Goal: Task Accomplishment & Management: Manage account settings

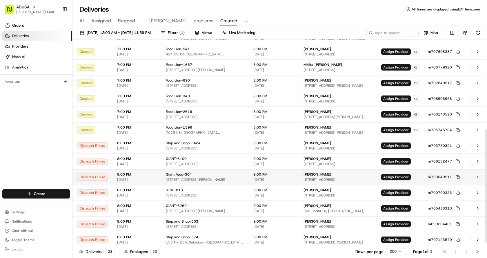
scroll to position [166, 0]
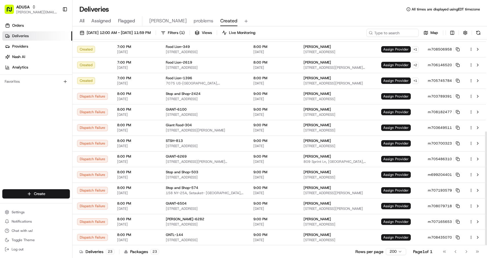
click at [292, 16] on div "All Assigned Flagged [PERSON_NAME] problems Created" at bounding box center [280, 21] width 415 height 10
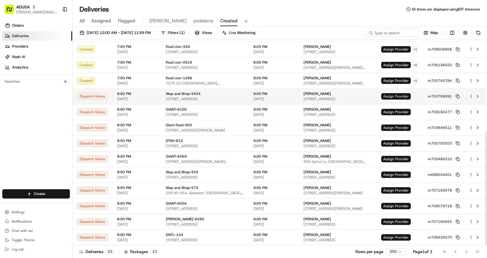
click at [397, 94] on span "Assign Provider" at bounding box center [396, 96] width 30 height 6
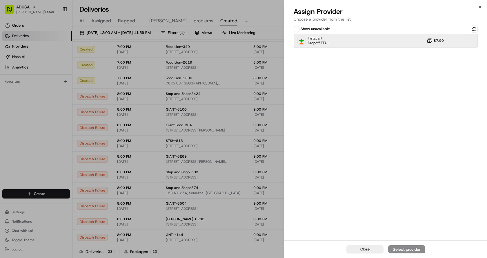
click at [345, 36] on div "Instacart Dropoff ETA - $7.90" at bounding box center [386, 41] width 184 height 14
click at [406, 246] on button "Assign Provider" at bounding box center [406, 249] width 37 height 8
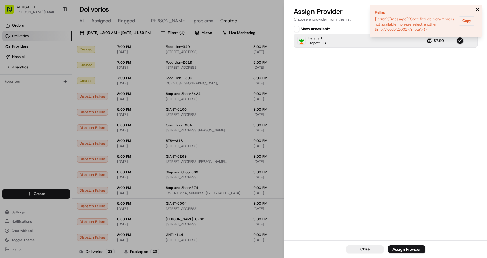
click at [479, 9] on icon "Notifications (F8)" at bounding box center [477, 9] width 5 height 5
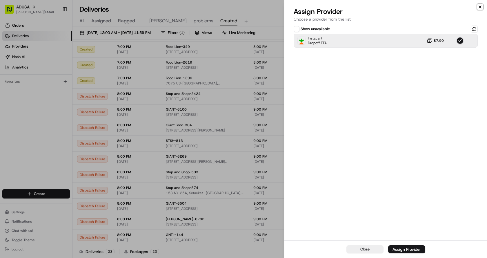
click at [480, 8] on icon "button" at bounding box center [480, 7] width 5 height 5
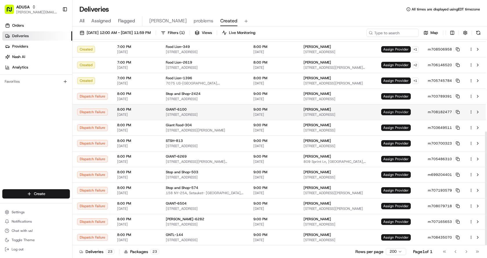
click at [404, 110] on span "Assign Provider" at bounding box center [396, 112] width 30 height 6
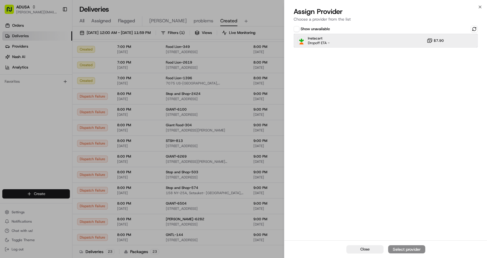
click at [389, 41] on div "Instacart Dropoff ETA - $7.90" at bounding box center [386, 41] width 184 height 14
click at [420, 248] on div "Assign Provider" at bounding box center [407, 249] width 28 height 6
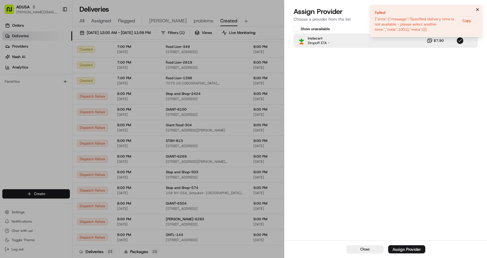
click at [478, 9] on icon "Notifications (F8)" at bounding box center [477, 9] width 5 height 5
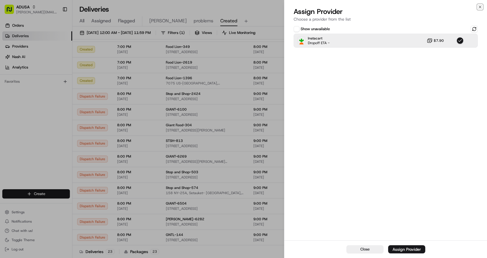
click at [480, 8] on icon "button" at bounding box center [480, 7] width 5 height 5
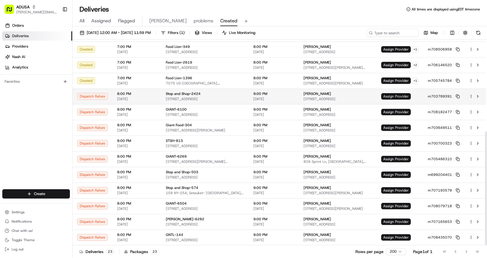
click at [391, 95] on span "Assign Provider" at bounding box center [396, 96] width 30 height 6
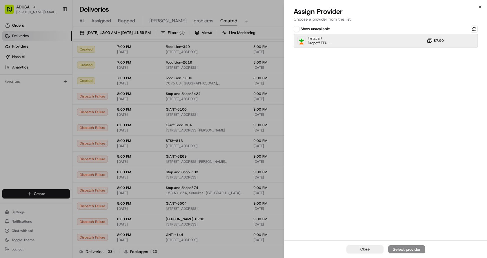
click at [357, 39] on div "Instacart Dropoff ETA - $7.90" at bounding box center [386, 41] width 184 height 14
click at [410, 249] on div "Assign Provider" at bounding box center [407, 249] width 28 height 6
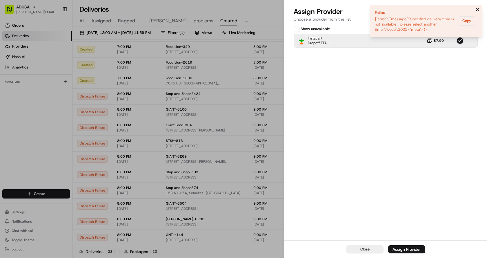
click at [479, 8] on icon "Notifications (F8)" at bounding box center [477, 9] width 5 height 5
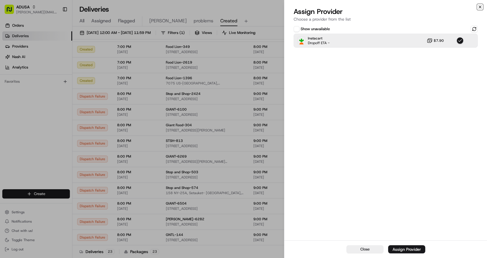
click at [479, 6] on icon "button" at bounding box center [480, 7] width 5 height 5
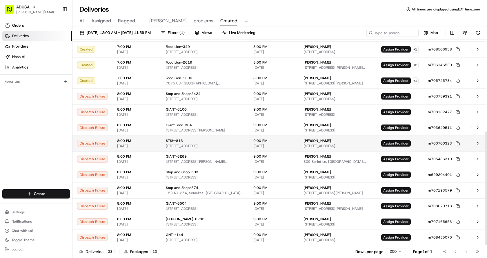
click at [385, 143] on span "Assign Provider" at bounding box center [396, 143] width 30 height 6
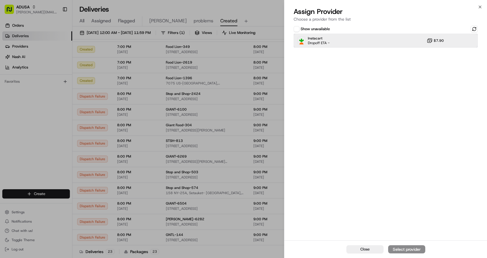
click at [355, 36] on div "Instacart Dropoff ETA - $7.90" at bounding box center [386, 41] width 184 height 14
click at [409, 250] on div "Assign Provider" at bounding box center [407, 249] width 28 height 6
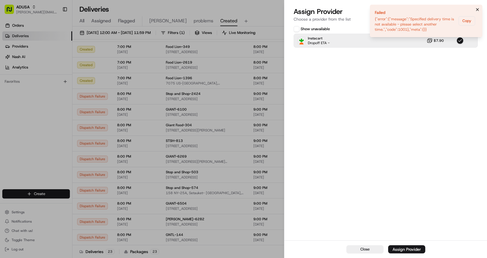
click at [478, 8] on icon "Notifications (F8)" at bounding box center [477, 9] width 5 height 5
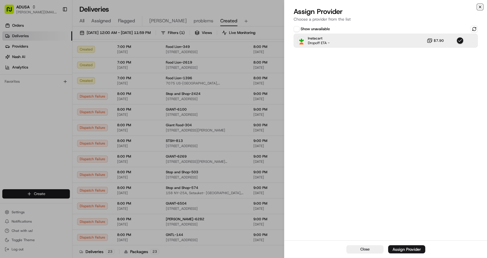
click at [480, 8] on icon "button" at bounding box center [480, 7] width 5 height 5
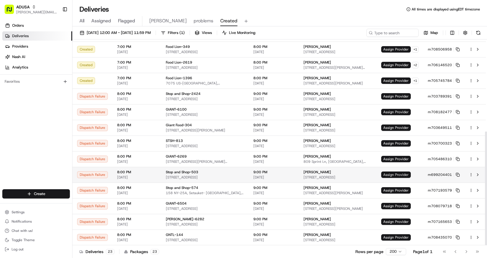
click at [397, 173] on span "Assign Provider" at bounding box center [396, 174] width 30 height 6
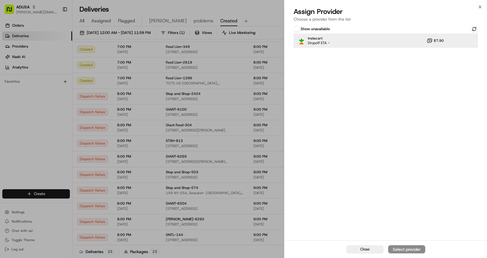
click at [354, 41] on div "Instacart Dropoff ETA - $7.90" at bounding box center [386, 41] width 184 height 14
click at [406, 251] on div "Assign Provider" at bounding box center [407, 249] width 28 height 6
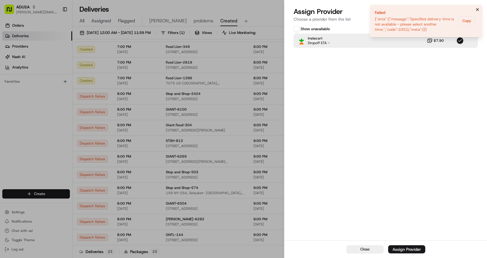
click at [479, 9] on icon "Notifications (F8)" at bounding box center [478, 9] width 2 height 2
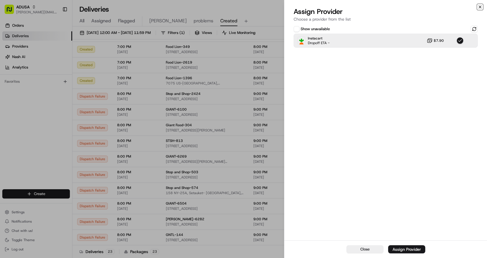
click at [479, 7] on icon "button" at bounding box center [480, 7] width 5 height 5
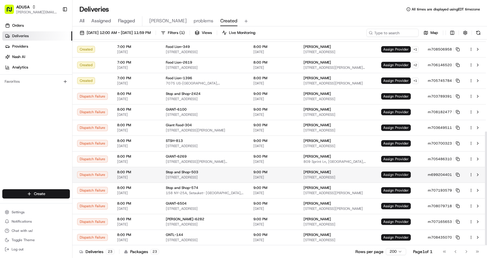
click at [398, 174] on span "Assign Provider" at bounding box center [396, 174] width 30 height 6
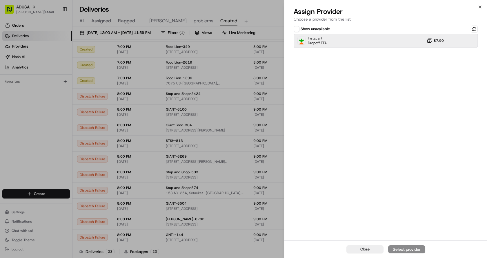
click at [364, 39] on div "Instacart Dropoff ETA - $7.90" at bounding box center [386, 41] width 184 height 14
click at [400, 252] on button "Assign Provider" at bounding box center [406, 249] width 37 height 8
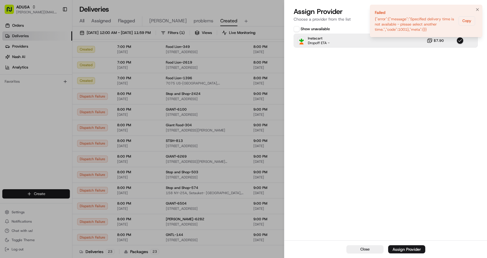
drag, startPoint x: 478, startPoint y: 9, endPoint x: 481, endPoint y: 26, distance: 17.2
click at [478, 9] on icon "Notifications (F8)" at bounding box center [477, 9] width 5 height 5
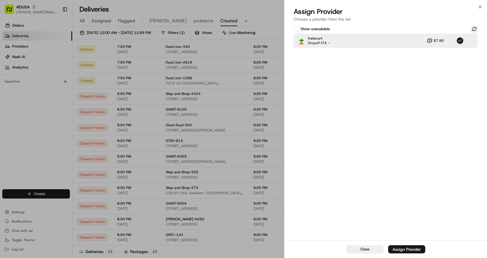
click at [475, 29] on button at bounding box center [474, 29] width 7 height 7
click at [479, 6] on icon "button" at bounding box center [480, 7] width 5 height 5
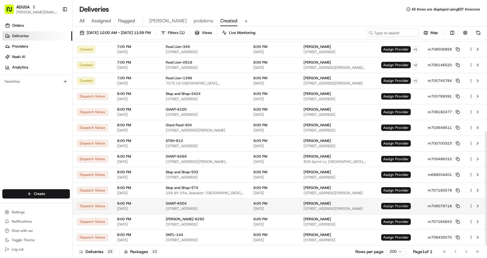
click at [395, 205] on span "Assign Provider" at bounding box center [396, 206] width 30 height 6
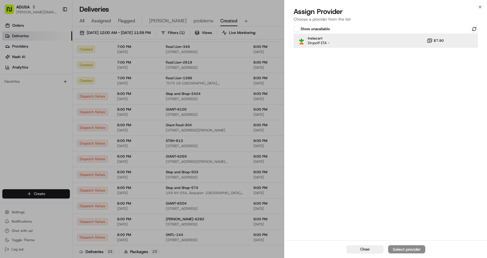
click at [371, 41] on div "Instacart Dropoff ETA - $7.90" at bounding box center [386, 41] width 184 height 14
click at [416, 248] on div "Assign Provider" at bounding box center [407, 249] width 28 height 6
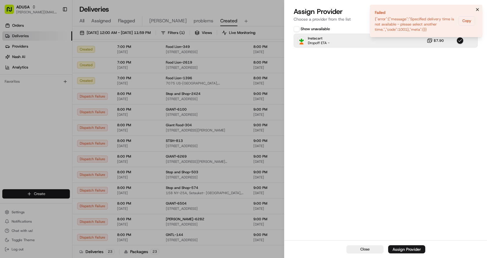
click at [479, 11] on icon "Notifications (F8)" at bounding box center [477, 9] width 5 height 5
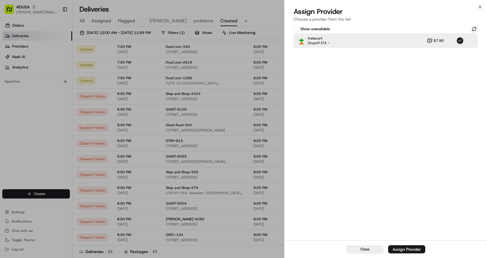
click at [481, 10] on div "Assign Provider Choose a provider from the list" at bounding box center [386, 15] width 203 height 17
click at [482, 6] on icon "button" at bounding box center [480, 7] width 5 height 5
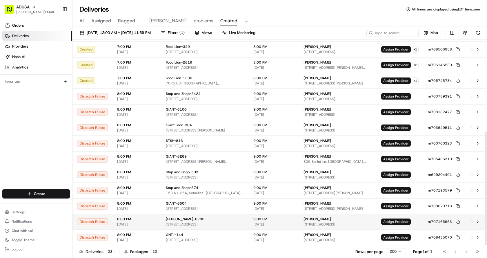
click at [396, 219] on span "Assign Provider" at bounding box center [396, 221] width 30 height 6
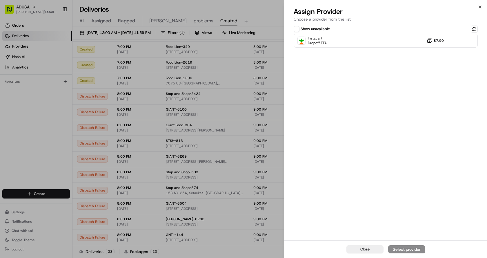
click at [352, 31] on div "Show unavailable" at bounding box center [386, 29] width 184 height 7
click at [349, 36] on div "Instacart Dropoff ETA - $7.90" at bounding box center [386, 41] width 184 height 14
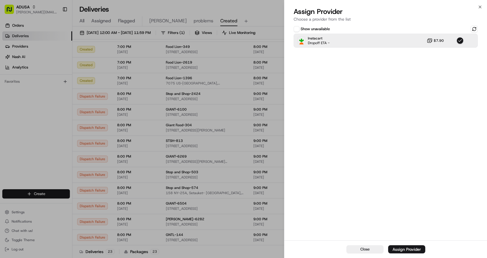
click at [399, 246] on button "Assign Provider" at bounding box center [406, 249] width 37 height 8
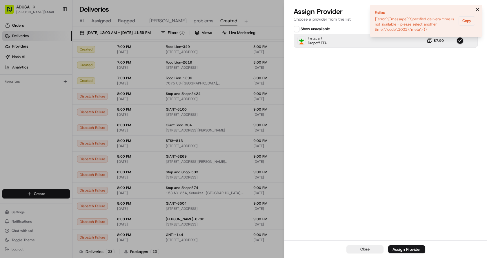
click at [477, 8] on icon "Notifications (F8)" at bounding box center [477, 9] width 5 height 5
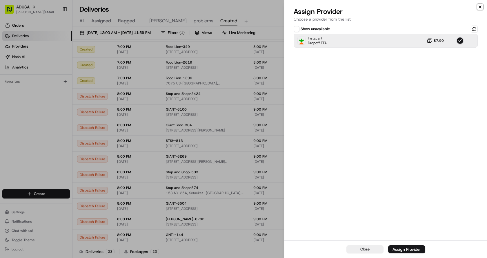
click at [480, 8] on icon "button" at bounding box center [480, 7] width 5 height 5
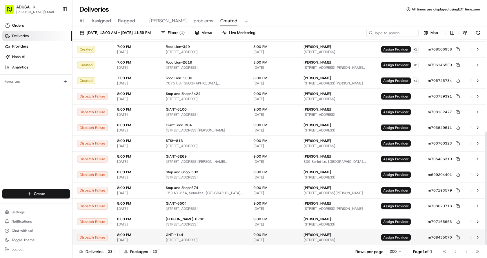
click at [394, 235] on span "Assign Provider" at bounding box center [396, 237] width 30 height 6
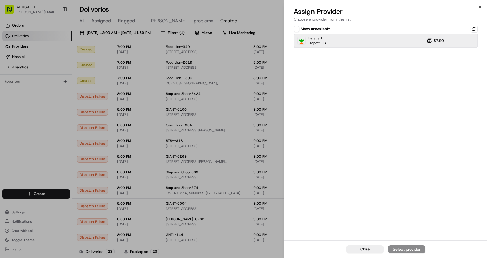
click at [328, 40] on span "Instacart" at bounding box center [319, 38] width 22 height 5
click at [408, 251] on div "Assign Provider" at bounding box center [407, 249] width 28 height 6
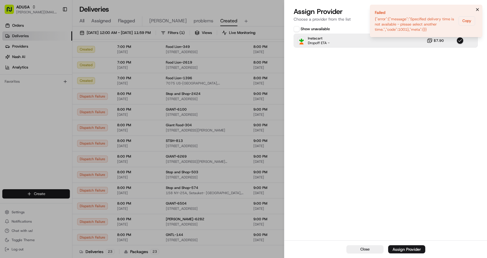
click at [478, 8] on icon "Notifications (F8)" at bounding box center [477, 9] width 5 height 5
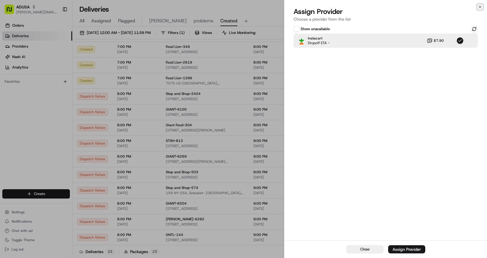
click at [478, 8] on icon "button" at bounding box center [480, 7] width 5 height 5
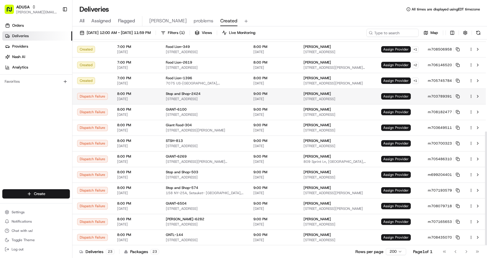
click at [406, 97] on span "Assign Provider" at bounding box center [396, 96] width 30 height 6
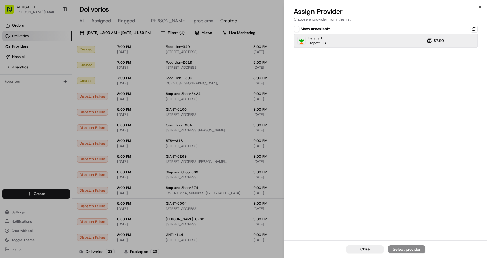
click at [321, 45] on span "Dropoff ETA -" at bounding box center [319, 43] width 22 height 5
click at [459, 41] on button "button" at bounding box center [460, 40] width 7 height 7
click at [472, 30] on button at bounding box center [474, 29] width 7 height 7
click at [390, 39] on div "Instacart Dropoff ETA - $7.90" at bounding box center [386, 41] width 184 height 14
click at [392, 246] on button "Assign Provider" at bounding box center [406, 249] width 37 height 8
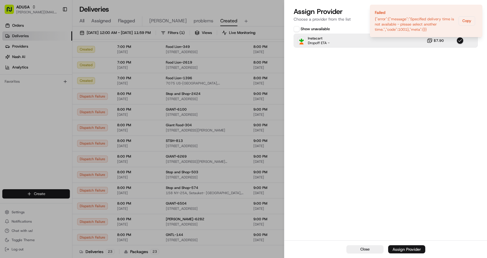
click at [408, 247] on div "Assign Provider" at bounding box center [407, 249] width 28 height 6
click at [478, 9] on icon "Notifications (F8)" at bounding box center [478, 9] width 2 height 2
click at [477, 8] on icon "Notifications (F8)" at bounding box center [477, 9] width 5 height 5
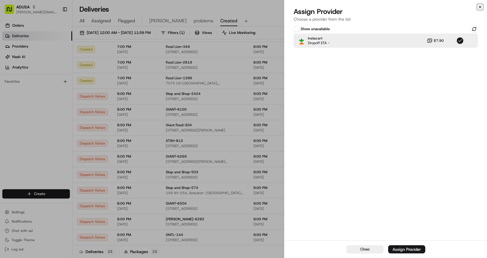
click at [479, 6] on icon "button" at bounding box center [480, 7] width 5 height 5
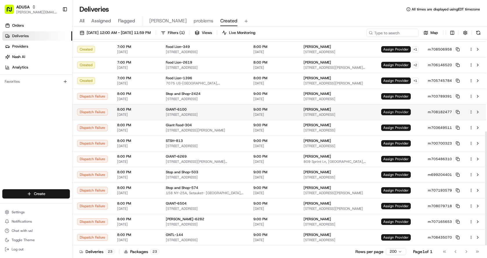
click at [390, 109] on span "Assign Provider" at bounding box center [396, 112] width 30 height 6
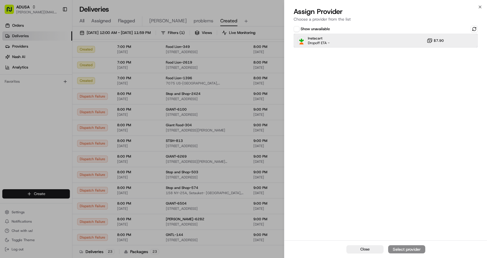
click at [381, 45] on div "Instacart Dropoff ETA - $7.90" at bounding box center [386, 41] width 184 height 14
click at [399, 249] on div "Assign Provider" at bounding box center [407, 249] width 28 height 6
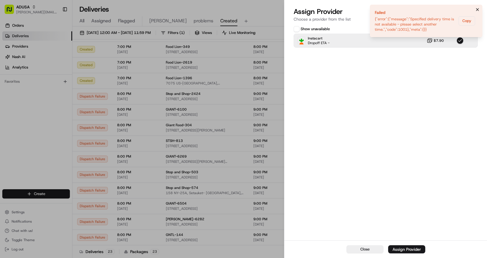
click at [480, 6] on button "Notifications (F8)" at bounding box center [477, 9] width 7 height 7
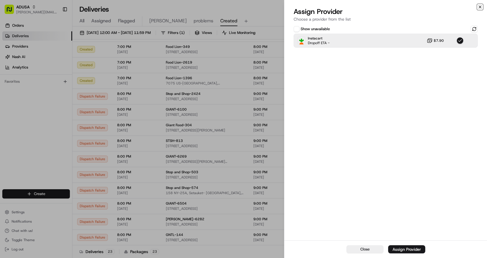
click at [481, 6] on icon "button" at bounding box center [480, 7] width 2 height 2
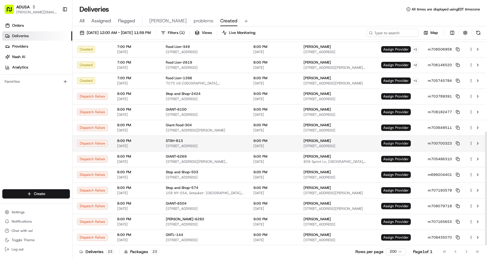
click at [394, 141] on span "Assign Provider" at bounding box center [396, 143] width 30 height 6
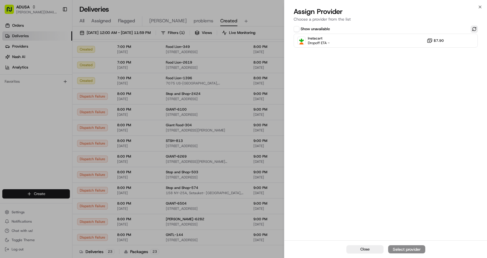
click at [477, 30] on button at bounding box center [474, 29] width 7 height 7
click at [361, 38] on div "Instacart Dropoff ETA - $7.90" at bounding box center [386, 41] width 184 height 14
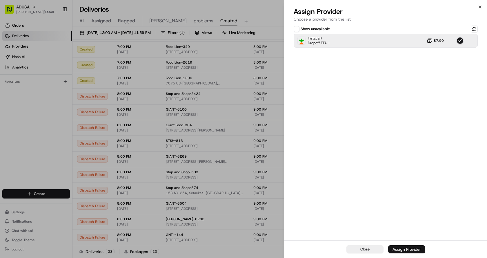
click at [399, 249] on div "Assign Provider" at bounding box center [407, 249] width 28 height 6
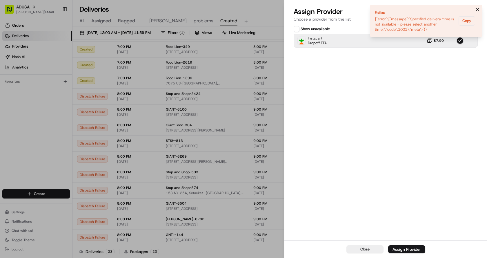
click at [479, 6] on button "Notifications (F8)" at bounding box center [477, 9] width 7 height 7
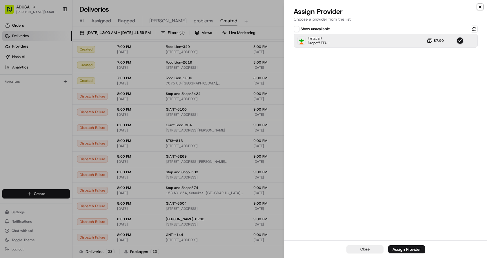
click at [479, 8] on icon "button" at bounding box center [480, 7] width 5 height 5
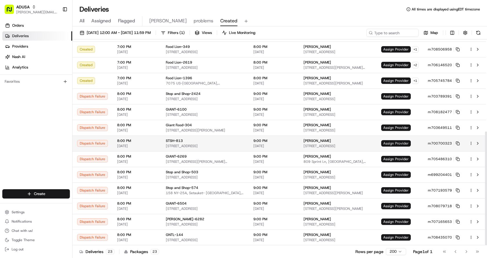
click at [399, 144] on span "Assign Provider" at bounding box center [396, 143] width 30 height 6
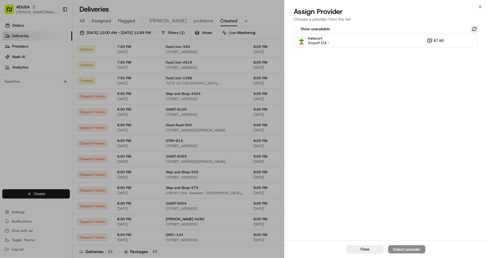
click at [473, 30] on button at bounding box center [474, 29] width 7 height 7
drag, startPoint x: 391, startPoint y: 44, endPoint x: 416, endPoint y: 128, distance: 88.0
click at [391, 44] on div "Instacart Dropoff ETA - $7.90" at bounding box center [386, 41] width 184 height 14
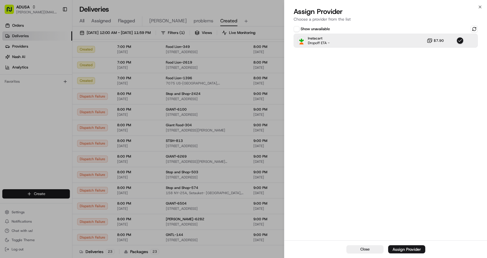
click at [410, 250] on div "Assign Provider" at bounding box center [407, 249] width 28 height 6
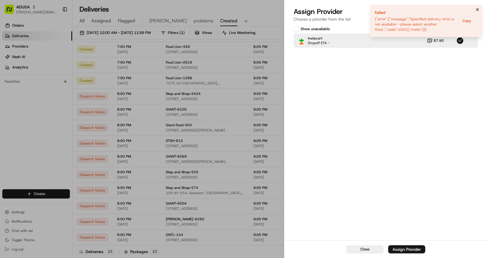
click at [478, 10] on icon "Notifications (F8)" at bounding box center [477, 9] width 5 height 5
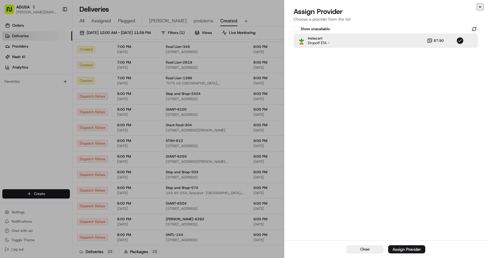
click at [481, 8] on icon "button" at bounding box center [480, 7] width 5 height 5
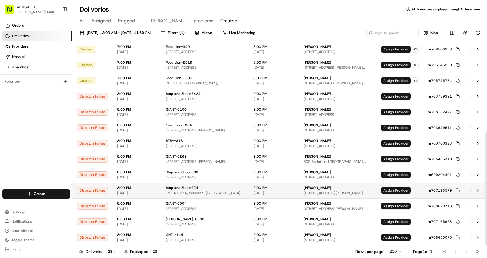
click at [392, 190] on span "Assign Provider" at bounding box center [396, 190] width 30 height 6
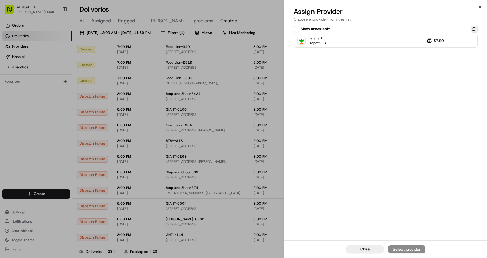
click at [475, 30] on button at bounding box center [474, 29] width 7 height 7
drag, startPoint x: 365, startPoint y: 41, endPoint x: 394, endPoint y: 127, distance: 90.1
click at [365, 41] on div "Instacart Dropoff ETA - $7.90" at bounding box center [386, 41] width 184 height 14
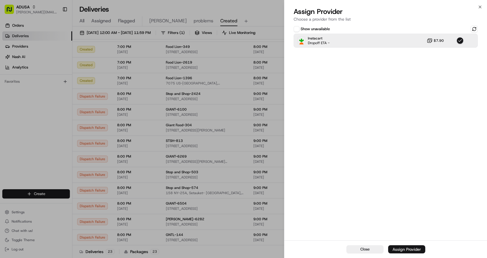
click at [406, 250] on div "Assign Provider" at bounding box center [407, 249] width 28 height 6
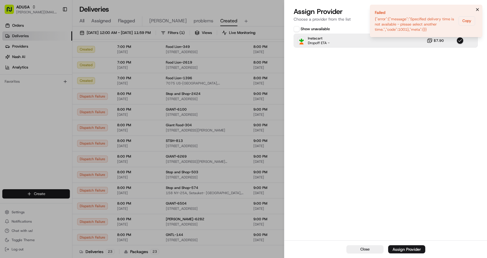
click at [480, 9] on icon "Notifications (F8)" at bounding box center [477, 9] width 5 height 5
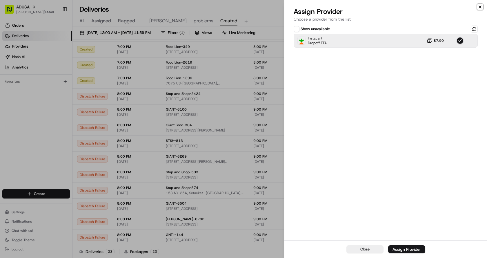
click at [480, 6] on icon "button" at bounding box center [480, 7] width 5 height 5
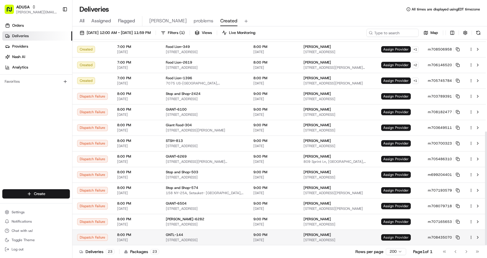
click at [399, 238] on span "Assign Provider" at bounding box center [396, 237] width 30 height 6
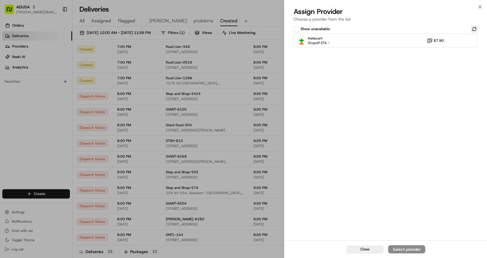
click at [477, 29] on button at bounding box center [474, 29] width 7 height 7
click at [400, 44] on div "Instacart Dropoff ETA - $7.90" at bounding box center [386, 41] width 184 height 14
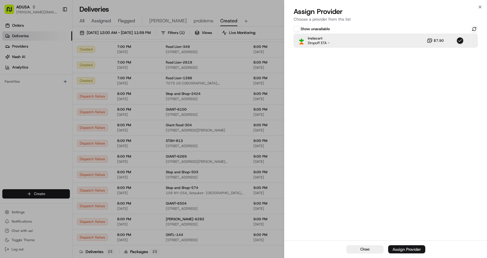
click at [418, 246] on button "Assign Provider" at bounding box center [406, 249] width 37 height 8
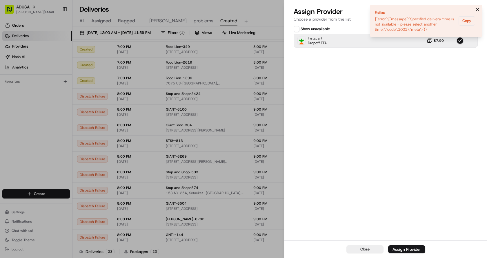
click at [476, 9] on icon "Notifications (F8)" at bounding box center [477, 9] width 5 height 5
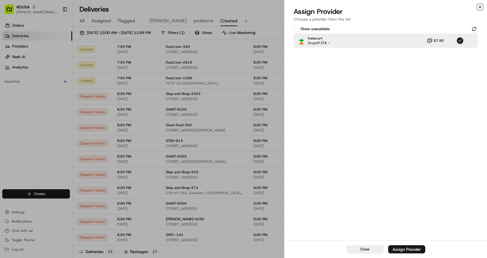
click at [479, 6] on icon "button" at bounding box center [480, 7] width 5 height 5
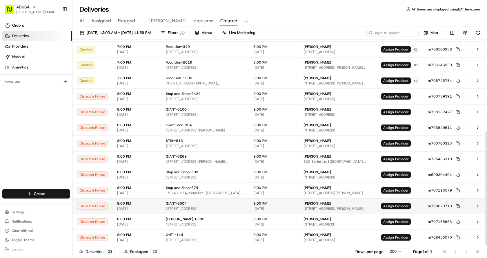
click at [398, 208] on span "Assign Provider" at bounding box center [396, 206] width 30 height 6
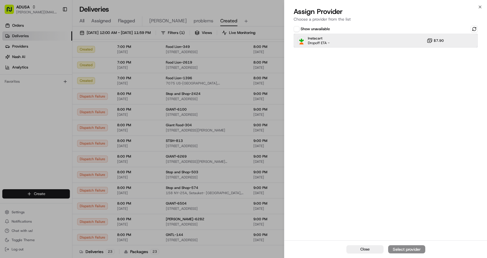
click at [353, 37] on div "Instacart Dropoff ETA - $7.90" at bounding box center [386, 41] width 184 height 14
click at [410, 248] on div "Assign Provider" at bounding box center [407, 249] width 28 height 6
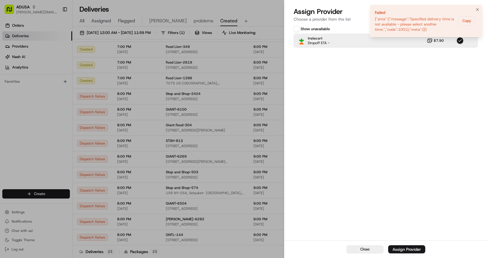
click at [474, 10] on li "Failed {"error":{"message":"Specified delivery time is not available - please s…" at bounding box center [426, 21] width 113 height 32
click at [480, 9] on icon "Notifications (F8)" at bounding box center [477, 9] width 5 height 5
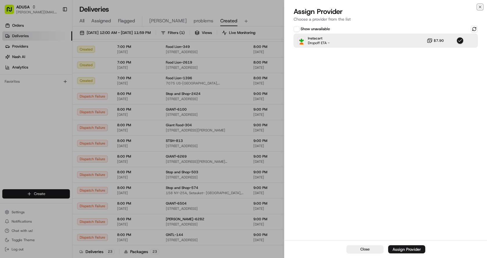
drag, startPoint x: 479, startPoint y: 8, endPoint x: 481, endPoint y: 23, distance: 15.2
click at [479, 8] on icon "button" at bounding box center [480, 7] width 5 height 5
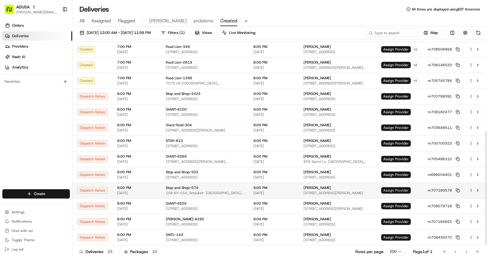
click at [402, 189] on span "Assign Provider" at bounding box center [396, 190] width 30 height 6
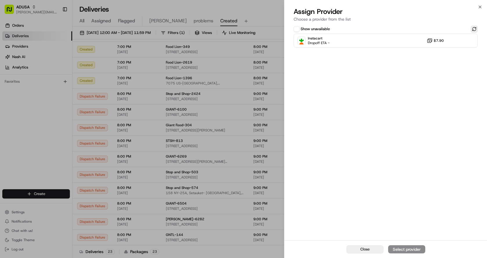
click at [475, 28] on button at bounding box center [474, 29] width 7 height 7
click at [378, 42] on div "Instacart Dropoff ETA - $7.90" at bounding box center [386, 41] width 184 height 14
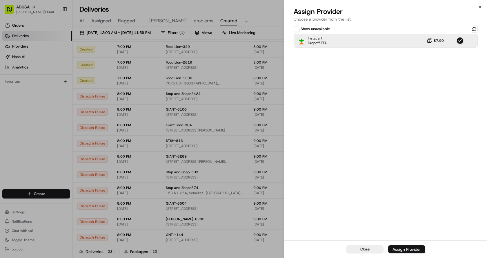
click at [401, 247] on div "Assign Provider" at bounding box center [407, 249] width 28 height 6
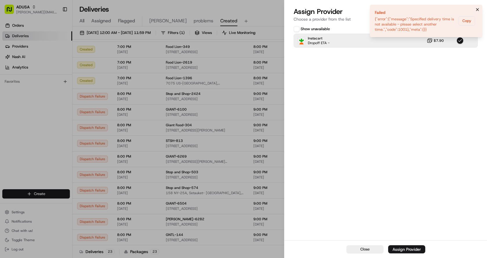
click at [479, 9] on icon "Notifications (F8)" at bounding box center [477, 9] width 5 height 5
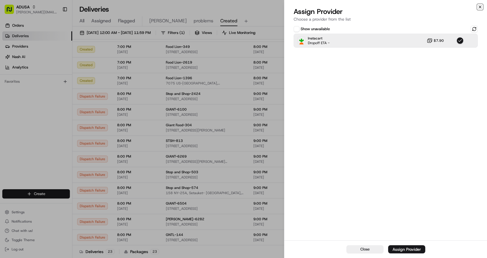
click at [480, 8] on icon "button" at bounding box center [480, 7] width 5 height 5
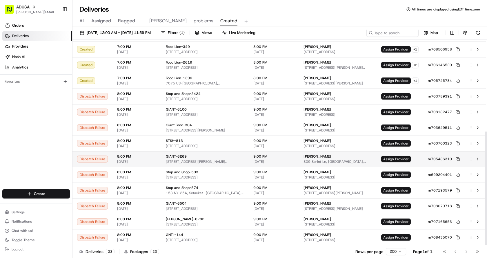
click at [390, 157] on span "Assign Provider" at bounding box center [396, 159] width 30 height 6
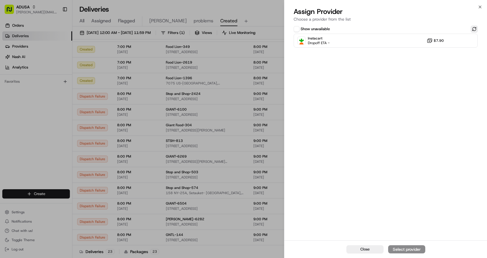
click at [473, 26] on button at bounding box center [474, 29] width 7 height 7
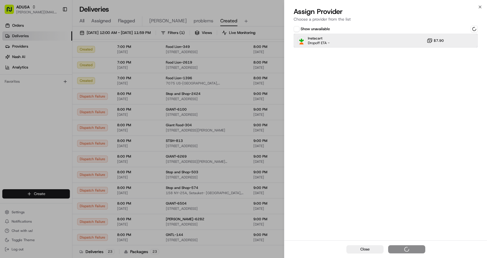
click at [385, 39] on div "Instacart Dropoff ETA - $7.90" at bounding box center [386, 41] width 184 height 14
click at [403, 246] on button "Assign Provider" at bounding box center [406, 249] width 37 height 8
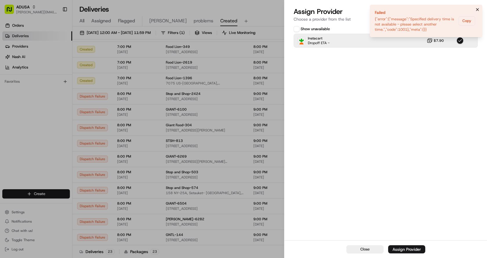
click at [477, 7] on icon "Notifications (F8)" at bounding box center [477, 9] width 5 height 5
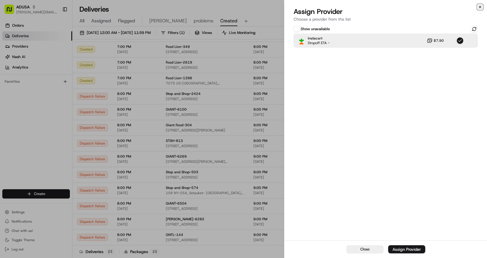
click at [481, 6] on icon "button" at bounding box center [480, 7] width 5 height 5
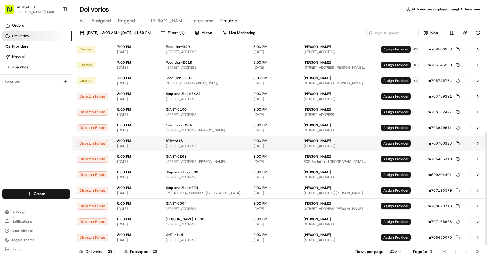
click at [382, 143] on td "Assign Provider" at bounding box center [400, 143] width 47 height 16
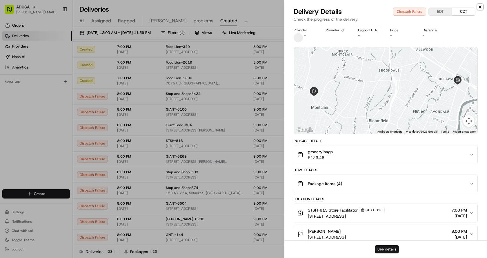
click at [481, 6] on icon "button" at bounding box center [480, 7] width 5 height 5
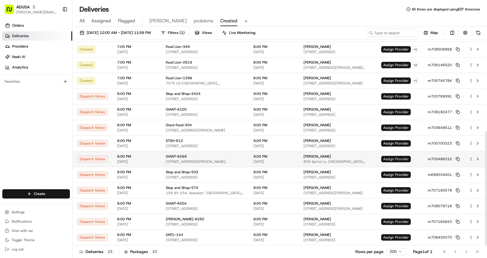
click at [402, 160] on span "Assign Provider" at bounding box center [396, 159] width 30 height 6
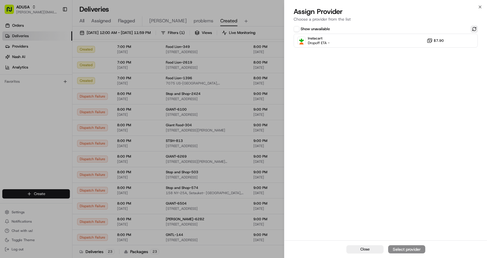
click at [474, 31] on button at bounding box center [474, 29] width 7 height 7
click at [357, 43] on div "Instacart Dropoff ETA - $7.90" at bounding box center [386, 41] width 184 height 14
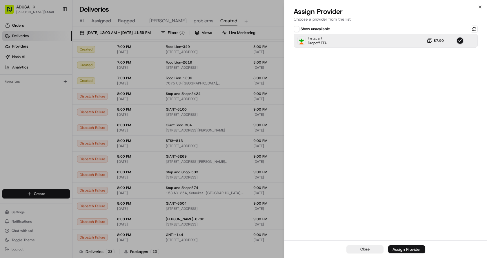
click at [412, 247] on div "Assign Provider" at bounding box center [407, 249] width 28 height 6
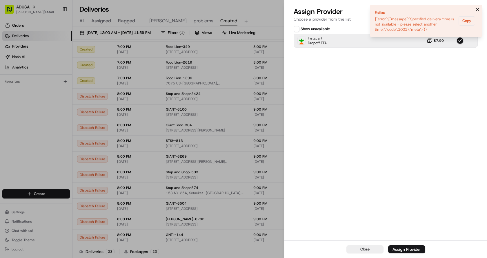
click at [479, 8] on icon "Notifications (F8)" at bounding box center [477, 9] width 5 height 5
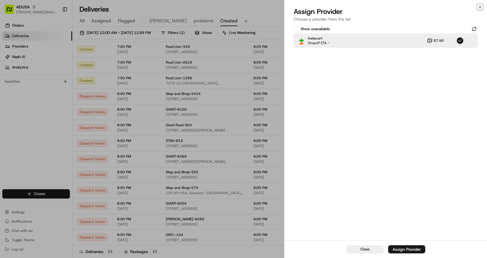
click at [481, 5] on icon "button" at bounding box center [480, 7] width 5 height 5
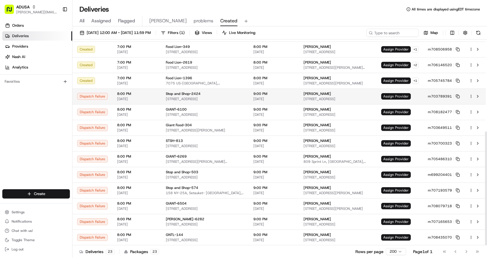
click at [401, 95] on span "Assign Provider" at bounding box center [396, 96] width 30 height 6
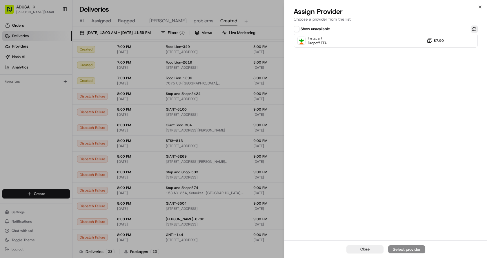
click at [476, 27] on button at bounding box center [474, 29] width 7 height 7
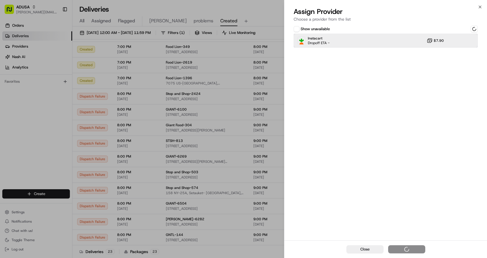
click at [340, 46] on div "Instacart Dropoff ETA - $7.90" at bounding box center [386, 41] width 184 height 14
click at [409, 248] on div "Assign Provider" at bounding box center [407, 249] width 28 height 6
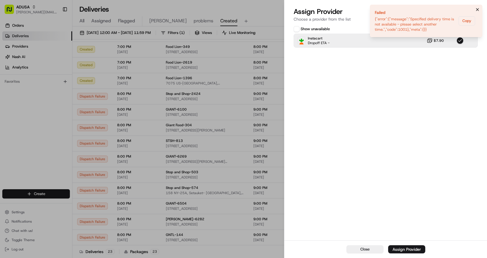
click at [477, 8] on icon "Notifications (F8)" at bounding box center [477, 9] width 5 height 5
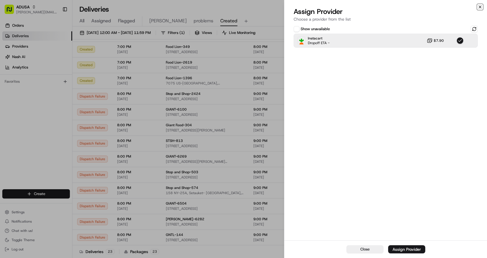
click at [479, 8] on icon "button" at bounding box center [480, 7] width 5 height 5
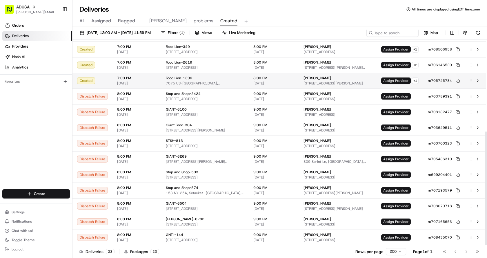
click at [397, 78] on span "Assign Provider" at bounding box center [396, 80] width 30 height 6
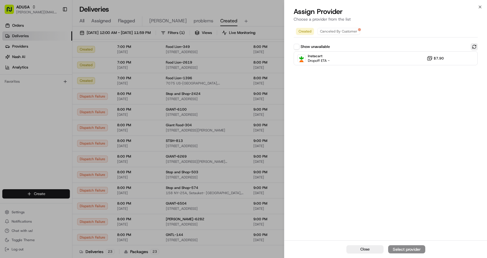
click at [478, 48] on button at bounding box center [474, 46] width 7 height 7
click at [479, 5] on icon "button" at bounding box center [480, 7] width 5 height 5
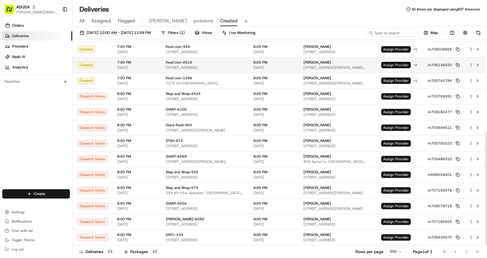
click at [398, 64] on span "Assign Provider" at bounding box center [396, 65] width 30 height 6
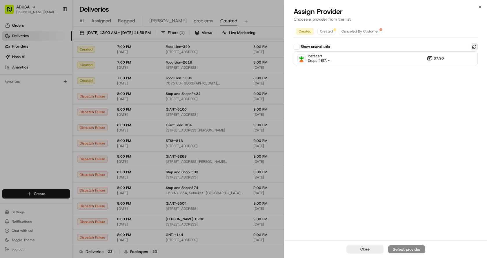
click at [475, 46] on button at bounding box center [474, 46] width 7 height 7
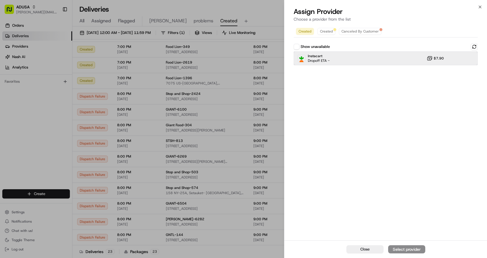
drag, startPoint x: 410, startPoint y: 59, endPoint x: 434, endPoint y: 70, distance: 26.7
click at [410, 59] on div "Instacart Dropoff ETA - $7.90" at bounding box center [386, 58] width 184 height 14
click at [478, 6] on div "Close Assign Provider Choose a provider from the list Created Created Canceled …" at bounding box center [385, 129] width 203 height 258
click at [480, 6] on icon "button" at bounding box center [480, 7] width 5 height 5
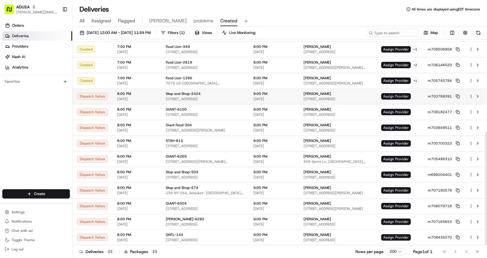
click at [396, 95] on span "Assign Provider" at bounding box center [396, 96] width 30 height 6
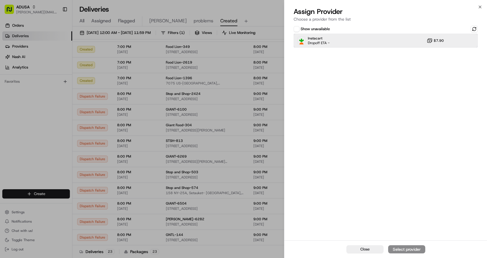
click at [415, 38] on div "Instacart Dropoff ETA - $7.90" at bounding box center [386, 41] width 184 height 14
click at [402, 251] on div "Assign Provider" at bounding box center [407, 249] width 28 height 6
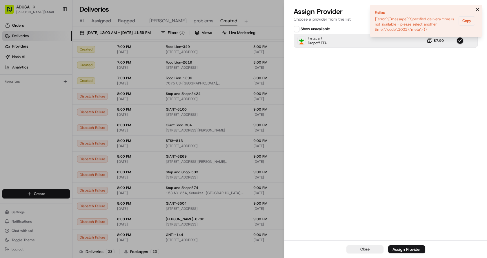
click at [478, 9] on icon "Notifications (F8)" at bounding box center [477, 9] width 5 height 5
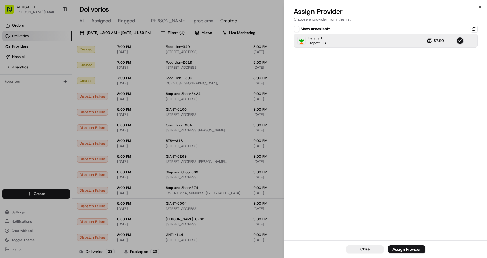
click at [449, 170] on div "Show unavailable Instacart Dropoff ETA - $7.90" at bounding box center [386, 132] width 203 height 216
click at [483, 6] on div "Close Assign Provider Choose a provider from the list Show unavailable Instacar…" at bounding box center [385, 129] width 203 height 258
click at [481, 8] on icon "button" at bounding box center [480, 7] width 2 height 2
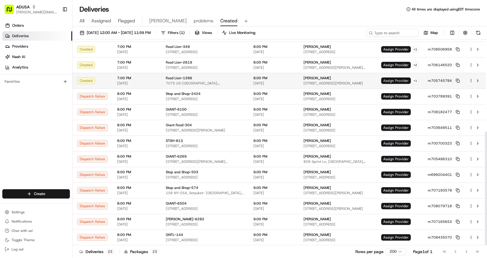
click at [400, 79] on span "Assign Provider" at bounding box center [396, 80] width 30 height 6
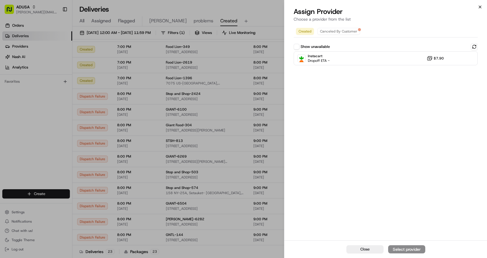
click at [481, 6] on icon "button" at bounding box center [480, 7] width 5 height 5
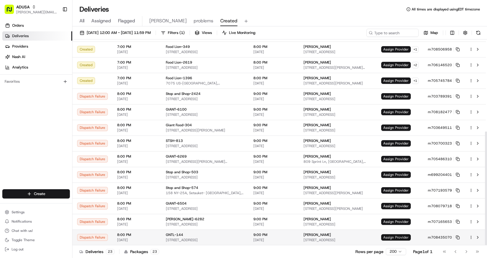
click at [403, 237] on span "Assign Provider" at bounding box center [396, 237] width 30 height 6
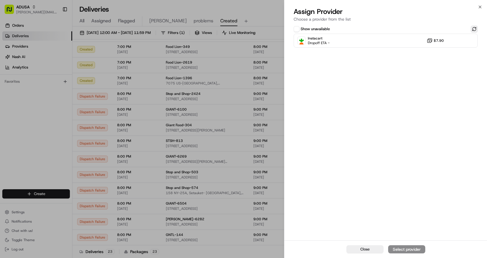
click at [473, 28] on button at bounding box center [474, 29] width 7 height 7
click at [412, 46] on div "Instacart Dropoff ETA - $7.90" at bounding box center [386, 41] width 184 height 14
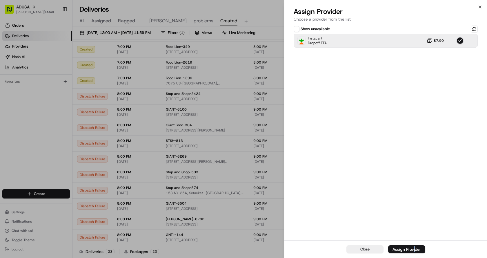
click at [415, 242] on div "Close Assign Provider" at bounding box center [386, 249] width 203 height 18
click at [412, 247] on div "Assign Provider" at bounding box center [407, 249] width 28 height 6
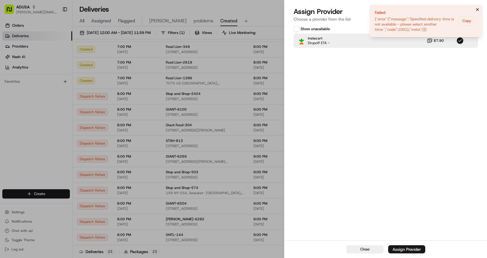
click at [477, 8] on icon "Notifications (F8)" at bounding box center [477, 9] width 5 height 5
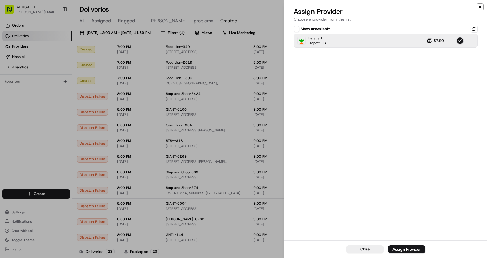
click at [481, 5] on icon "button" at bounding box center [480, 7] width 5 height 5
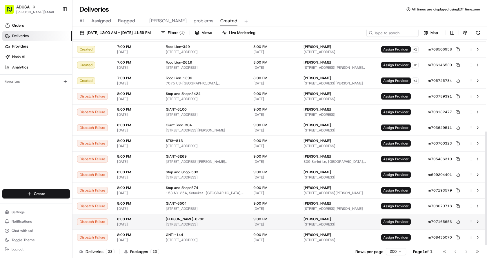
click at [397, 221] on span "Assign Provider" at bounding box center [396, 221] width 30 height 6
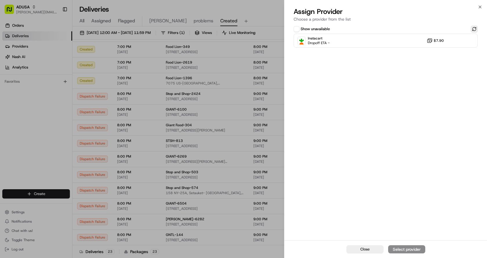
click at [475, 27] on button at bounding box center [474, 29] width 7 height 7
click at [396, 42] on div "Instacart Dropoff ETA - $7.90" at bounding box center [386, 41] width 184 height 14
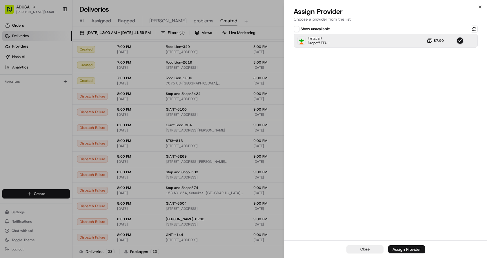
click at [408, 249] on div "Assign Provider" at bounding box center [407, 249] width 28 height 6
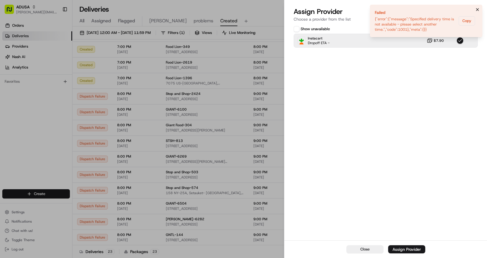
click at [478, 8] on icon "Notifications (F8)" at bounding box center [477, 9] width 5 height 5
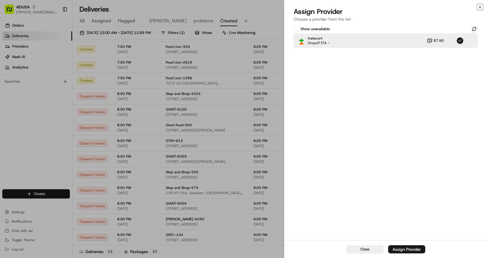
click at [479, 8] on icon "button" at bounding box center [480, 7] width 2 height 2
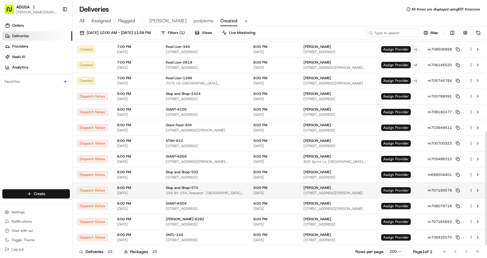
click at [397, 190] on span "Assign Provider" at bounding box center [396, 190] width 30 height 6
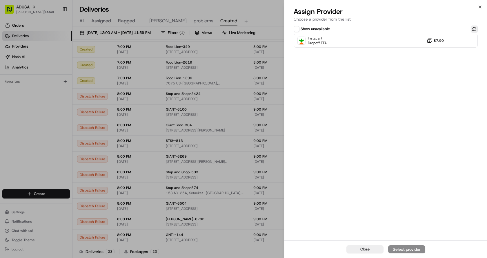
click at [476, 28] on button at bounding box center [474, 29] width 7 height 7
drag, startPoint x: 392, startPoint y: 40, endPoint x: 393, endPoint y: 44, distance: 4.2
click at [393, 43] on div "Instacart Dropoff ETA - $7.90" at bounding box center [386, 41] width 184 height 14
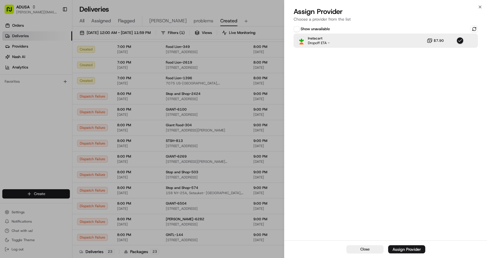
click at [412, 249] on div "Assign Provider" at bounding box center [407, 249] width 28 height 6
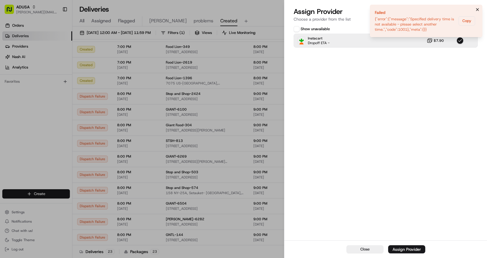
click at [479, 9] on icon "Notifications (F8)" at bounding box center [477, 9] width 5 height 5
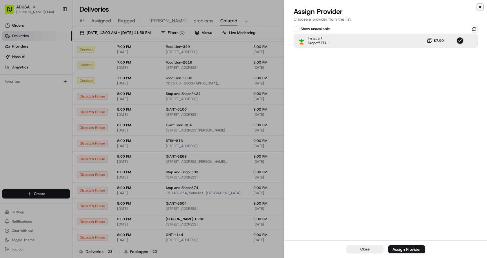
click at [480, 8] on icon "button" at bounding box center [480, 7] width 5 height 5
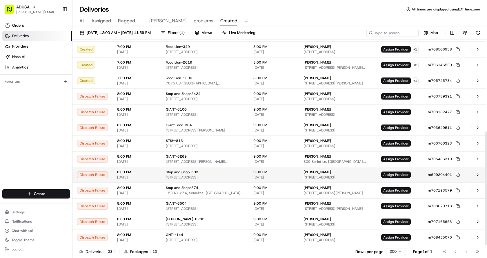
click at [395, 175] on span "Assign Provider" at bounding box center [396, 174] width 30 height 6
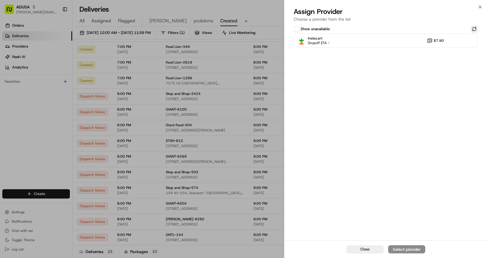
click at [474, 29] on button at bounding box center [474, 29] width 7 height 7
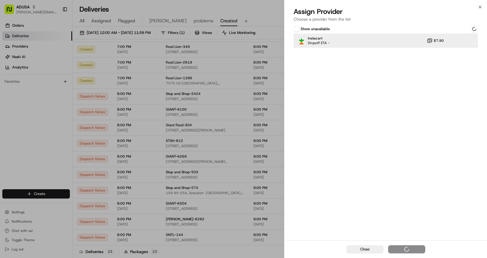
click at [395, 42] on div "Instacart Dropoff ETA - $7.90" at bounding box center [386, 41] width 184 height 14
click at [423, 247] on button "Assign Provider" at bounding box center [406, 249] width 37 height 8
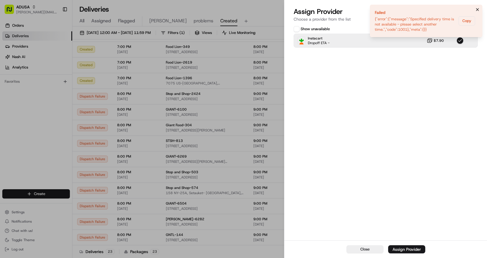
click at [478, 7] on icon "Notifications (F8)" at bounding box center [477, 9] width 5 height 5
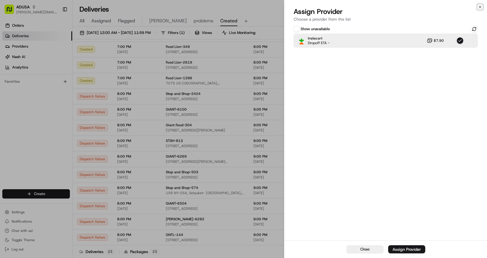
click at [479, 7] on icon "button" at bounding box center [480, 7] width 5 height 5
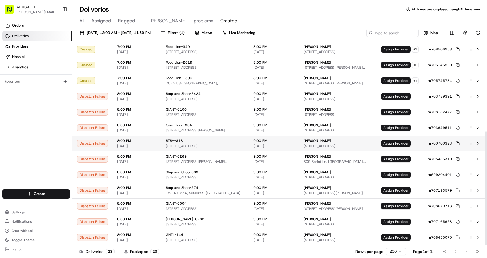
click at [400, 139] on td "Assign Provider" at bounding box center [400, 143] width 47 height 16
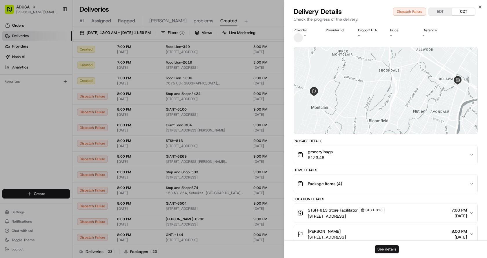
click at [398, 141] on div "Package Details" at bounding box center [386, 141] width 184 height 5
click at [481, 6] on icon "button" at bounding box center [480, 7] width 5 height 5
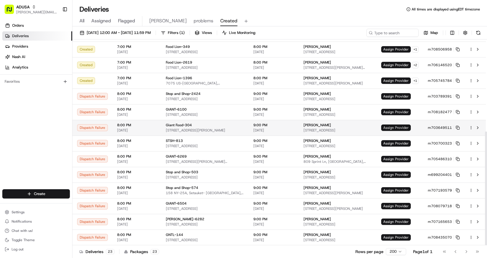
click at [404, 127] on span "Assign Provider" at bounding box center [396, 127] width 30 height 6
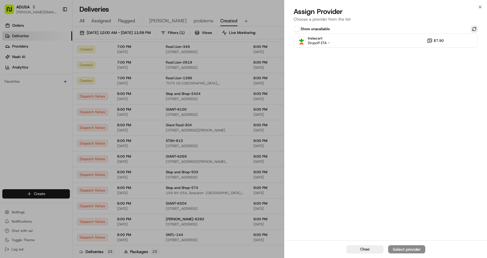
click at [477, 29] on button at bounding box center [474, 29] width 7 height 7
click at [359, 37] on div "Instacart Dropoff ETA - $7.90" at bounding box center [386, 41] width 184 height 14
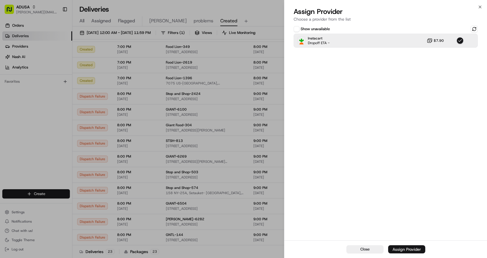
click at [410, 251] on div "Assign Provider" at bounding box center [407, 249] width 28 height 6
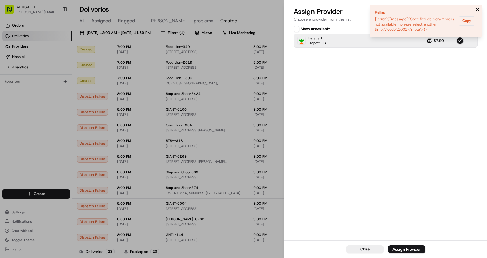
click at [478, 9] on icon "Notifications (F8)" at bounding box center [477, 9] width 5 height 5
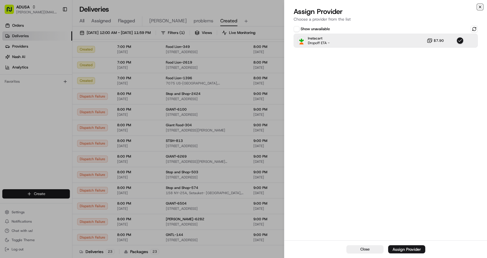
click at [480, 6] on icon "button" at bounding box center [480, 7] width 5 height 5
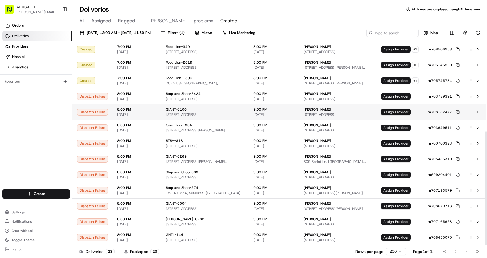
click at [391, 113] on span "Assign Provider" at bounding box center [396, 112] width 30 height 6
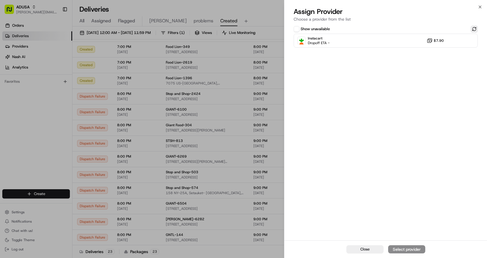
click at [472, 28] on button at bounding box center [474, 29] width 7 height 7
click at [351, 42] on div "Instacart Dropoff ETA - $7.90" at bounding box center [386, 41] width 184 height 14
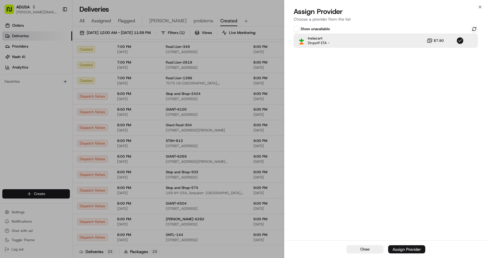
click at [400, 246] on button "Assign Provider" at bounding box center [406, 249] width 37 height 8
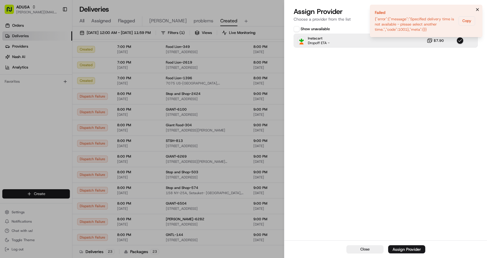
click at [478, 8] on icon "Notifications (F8)" at bounding box center [477, 9] width 5 height 5
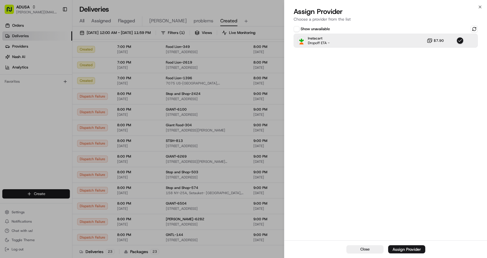
click at [481, 4] on div "Close Assign Provider Choose a provider from the list Show unavailable Instacar…" at bounding box center [385, 129] width 203 height 258
click at [478, 28] on button at bounding box center [474, 29] width 7 height 7
click at [383, 39] on div "Instacart Dropoff ETA - $7.90" at bounding box center [386, 41] width 184 height 14
click at [402, 250] on div "Assign Provider" at bounding box center [407, 249] width 28 height 6
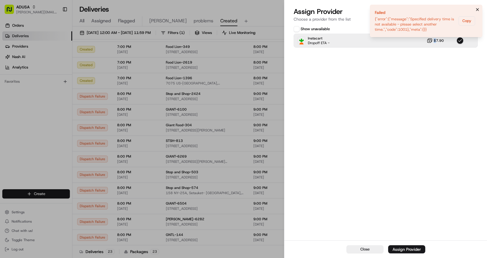
click at [478, 9] on icon "Notifications (F8)" at bounding box center [477, 9] width 5 height 5
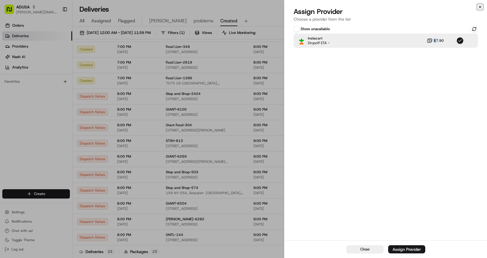
click at [479, 7] on icon "button" at bounding box center [480, 7] width 5 height 5
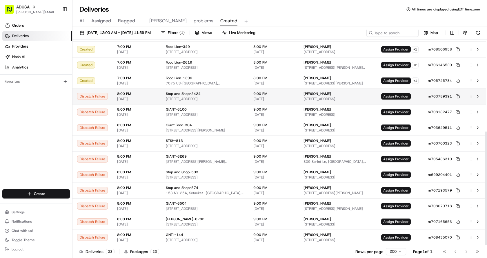
click at [392, 97] on span "Assign Provider" at bounding box center [396, 96] width 30 height 6
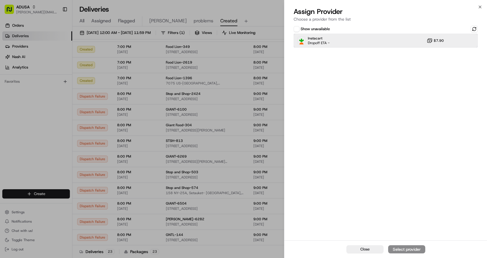
click at [349, 38] on div "Instacart Dropoff ETA - $7.90" at bounding box center [386, 41] width 184 height 14
click at [414, 251] on div "Assign Provider" at bounding box center [407, 249] width 28 height 6
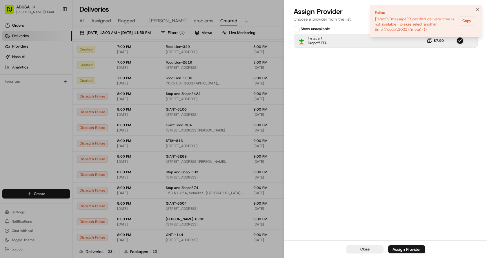
click at [477, 12] on button "Notifications (F8)" at bounding box center [477, 9] width 7 height 7
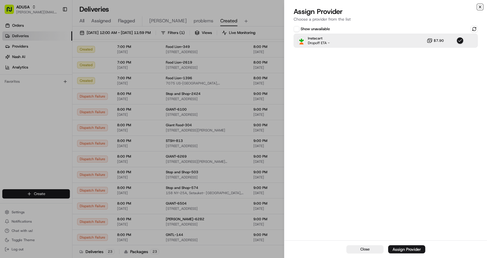
click at [481, 8] on icon "button" at bounding box center [480, 7] width 5 height 5
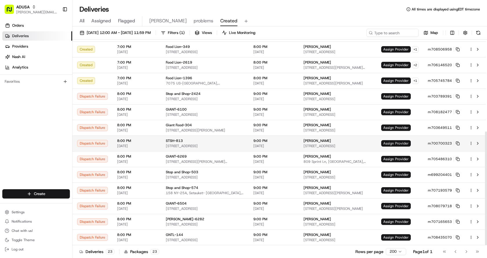
click at [383, 141] on span "Assign Provider" at bounding box center [396, 143] width 30 height 6
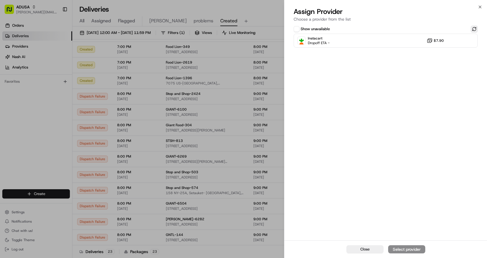
click at [473, 28] on button at bounding box center [474, 29] width 7 height 7
click at [364, 40] on div "Instacart Dropoff ETA - $7.90" at bounding box center [386, 41] width 184 height 14
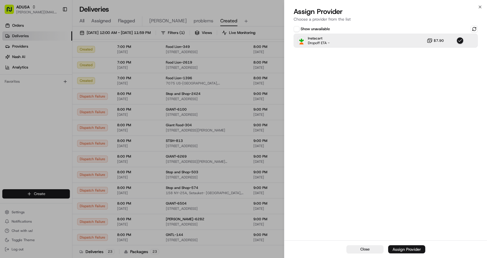
click at [412, 247] on div "Assign Provider" at bounding box center [407, 249] width 28 height 6
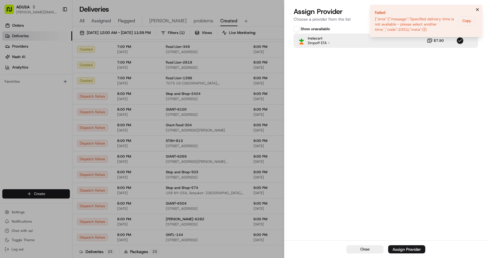
click at [476, 9] on icon "Notifications (F8)" at bounding box center [477, 9] width 5 height 5
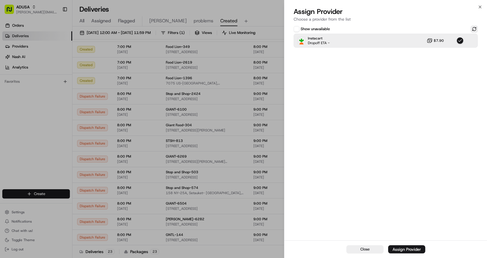
click at [474, 30] on button at bounding box center [474, 29] width 7 height 7
click at [481, 6] on icon "button" at bounding box center [480, 7] width 5 height 5
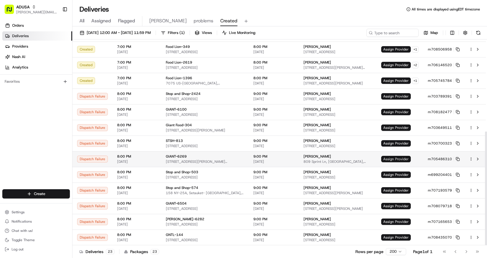
click at [386, 159] on span "Assign Provider" at bounding box center [396, 159] width 30 height 6
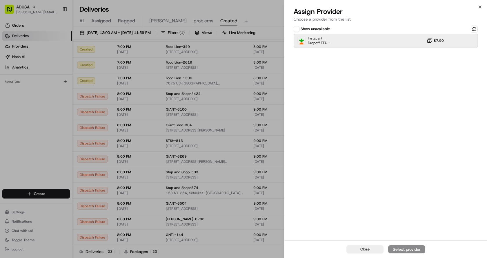
click at [357, 41] on div "Instacart Dropoff ETA - $7.90" at bounding box center [386, 41] width 184 height 14
click at [399, 249] on div "Assign Provider" at bounding box center [407, 249] width 28 height 6
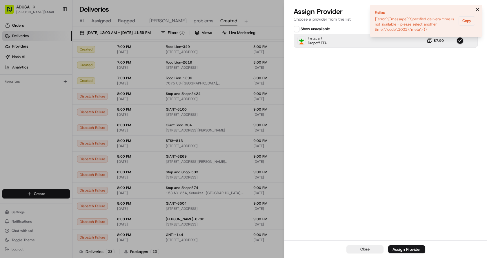
click at [477, 10] on icon "Notifications (F8)" at bounding box center [478, 9] width 2 height 2
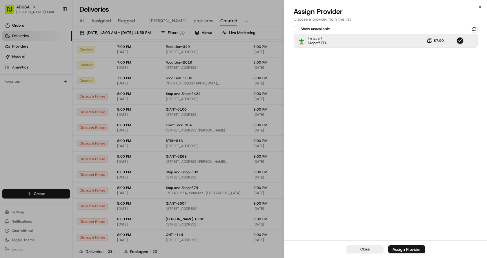
click at [477, 7] on h2 "Assign Provider" at bounding box center [386, 11] width 184 height 9
click at [479, 6] on icon "button" at bounding box center [480, 7] width 5 height 5
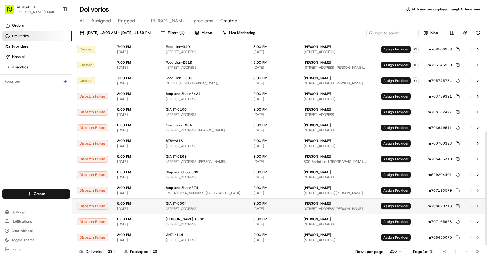
click at [397, 205] on span "Assign Provider" at bounding box center [396, 206] width 30 height 6
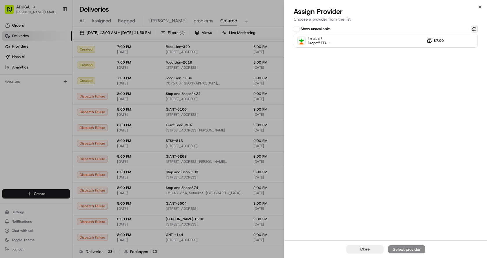
click at [473, 28] on button at bounding box center [474, 29] width 7 height 7
click at [378, 48] on div "Show unavailable Instacart Dropoff ETA - $7.90" at bounding box center [386, 132] width 203 height 216
click at [380, 41] on div "Instacart Dropoff ETA - $7.90" at bounding box center [386, 41] width 184 height 14
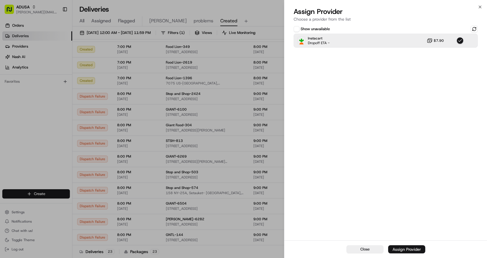
click at [405, 252] on button "Assign Provider" at bounding box center [406, 249] width 37 height 8
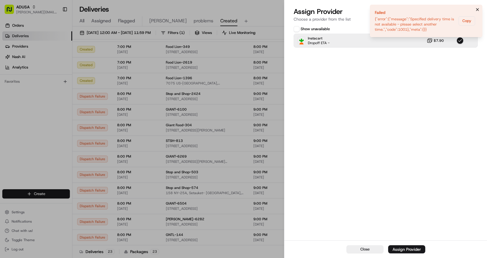
click at [480, 10] on button "Notifications (F8)" at bounding box center [477, 9] width 7 height 7
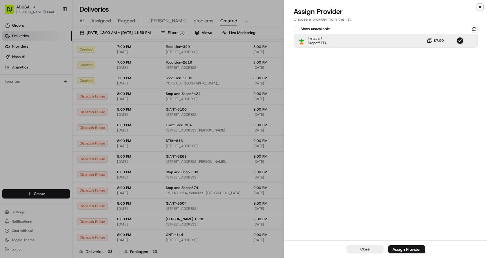
click at [479, 8] on icon "button" at bounding box center [480, 7] width 5 height 5
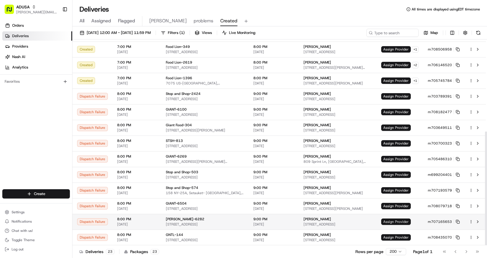
click at [396, 222] on span "Assign Provider" at bounding box center [396, 221] width 30 height 6
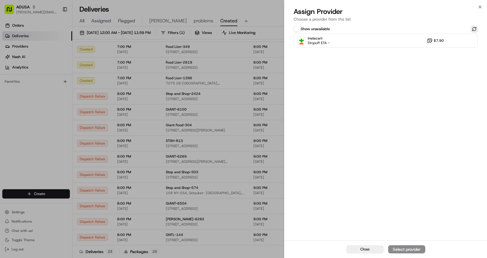
click at [473, 29] on button at bounding box center [474, 29] width 7 height 7
click at [390, 44] on div "Instacart Dropoff ETA - $7.90" at bounding box center [386, 41] width 184 height 14
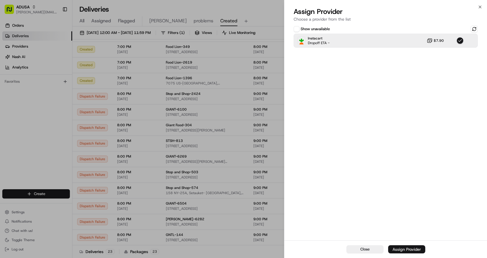
click at [414, 247] on div "Assign Provider" at bounding box center [407, 249] width 28 height 6
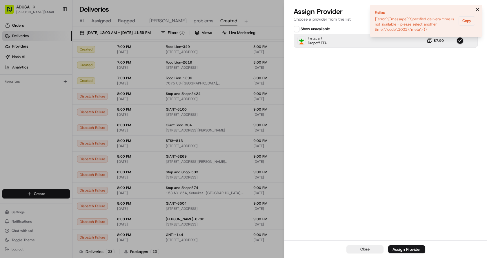
click at [478, 8] on icon "Notifications (F8)" at bounding box center [477, 9] width 5 height 5
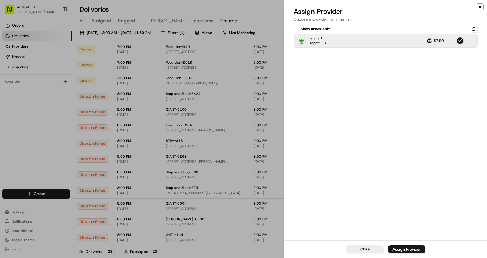
click at [481, 8] on icon "button" at bounding box center [480, 7] width 5 height 5
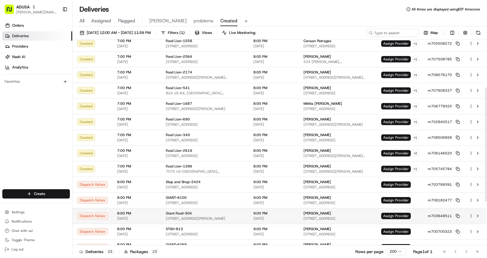
scroll to position [108, 0]
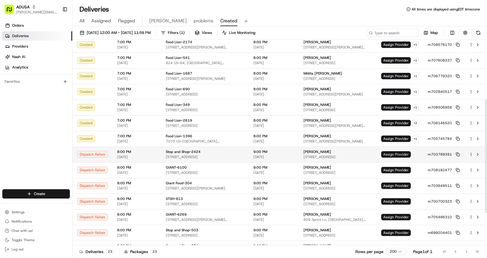
click at [403, 156] on span "Assign Provider" at bounding box center [396, 154] width 30 height 6
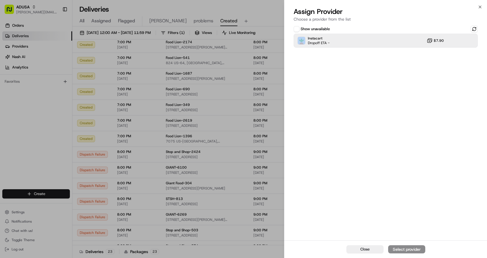
click at [367, 34] on div "Show unavailable Instacart Dropoff ETA - $7.90" at bounding box center [386, 37] width 184 height 22
click at [367, 38] on div "Instacart Dropoff ETA - $7.90" at bounding box center [386, 41] width 184 height 14
click at [410, 249] on div "Assign Provider" at bounding box center [407, 249] width 28 height 6
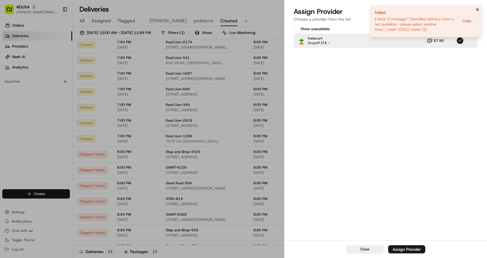
click at [477, 9] on icon "Notifications (F8)" at bounding box center [477, 9] width 5 height 5
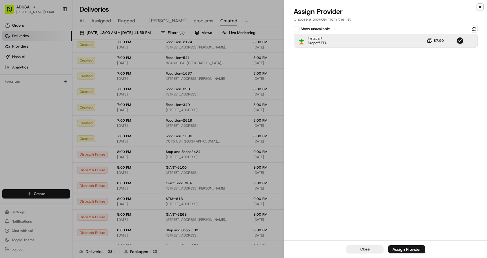
click at [481, 5] on icon "button" at bounding box center [480, 7] width 5 height 5
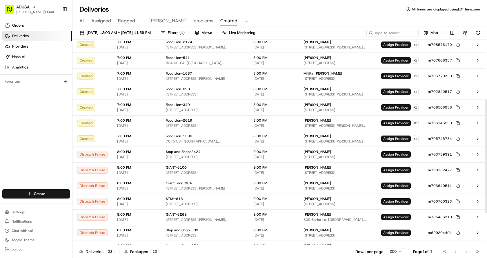
click at [345, 17] on div "All Assigned Flagged Chris problems Created" at bounding box center [280, 21] width 415 height 10
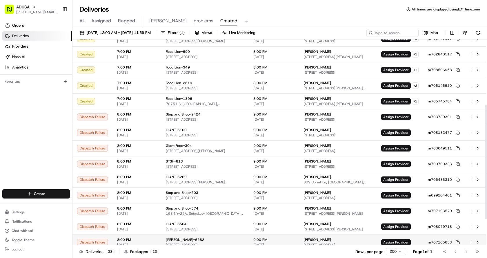
scroll to position [166, 0]
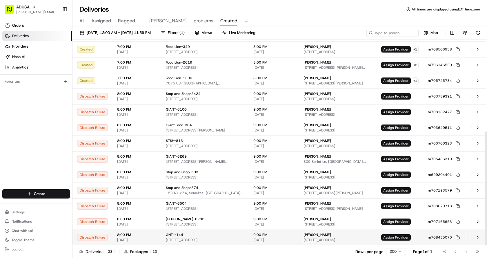
click at [400, 239] on span "Assign Provider" at bounding box center [396, 237] width 30 height 6
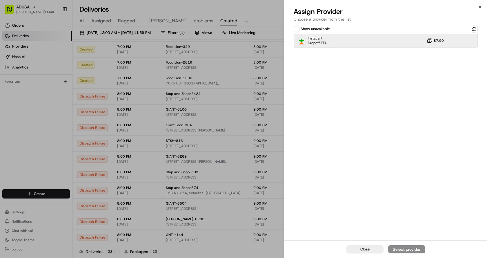
click at [360, 41] on div "Instacart Dropoff ETA - $7.90" at bounding box center [386, 41] width 184 height 14
click at [403, 249] on div "Assign Provider" at bounding box center [407, 249] width 28 height 6
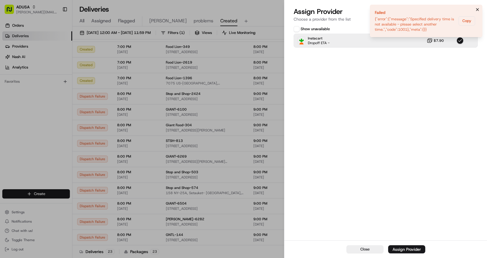
click at [478, 7] on icon "Notifications (F8)" at bounding box center [477, 9] width 5 height 5
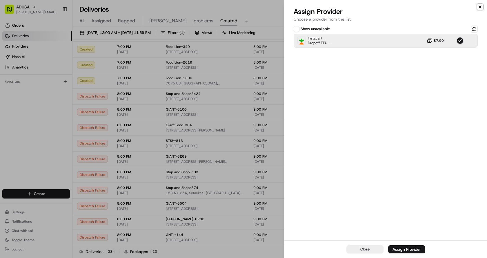
drag, startPoint x: 480, startPoint y: 6, endPoint x: 440, endPoint y: 198, distance: 195.8
click at [480, 10] on div "Close Assign Provider Choose a provider from the list Show unavailable Instacar…" at bounding box center [385, 129] width 203 height 258
click at [481, 10] on div "Assign Provider Choose a provider from the list" at bounding box center [386, 15] width 203 height 17
click at [481, 5] on icon "button" at bounding box center [480, 7] width 5 height 5
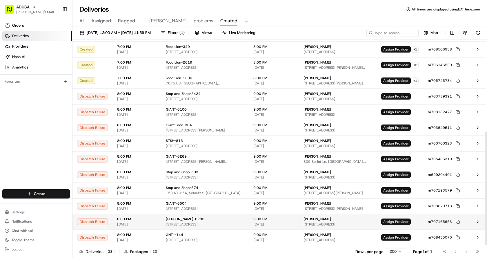
click at [389, 220] on span "Assign Provider" at bounding box center [396, 221] width 30 height 6
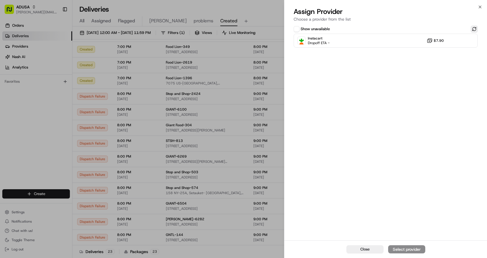
click at [475, 28] on button at bounding box center [474, 29] width 7 height 7
click at [390, 41] on div "Instacart Dropoff ETA - $7.90" at bounding box center [386, 41] width 184 height 14
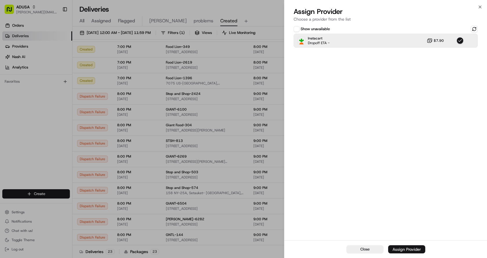
click at [403, 249] on div "Assign Provider" at bounding box center [407, 249] width 28 height 6
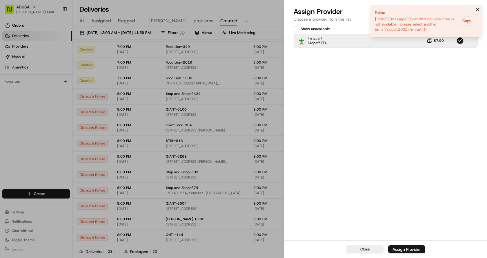
click at [476, 9] on icon "Notifications (F8)" at bounding box center [477, 9] width 5 height 5
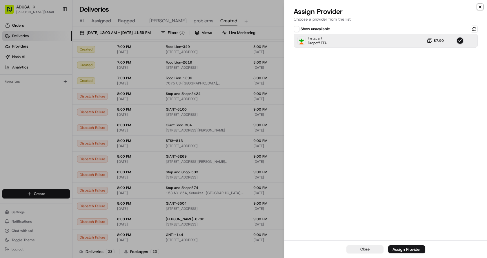
click at [479, 6] on icon "button" at bounding box center [480, 7] width 5 height 5
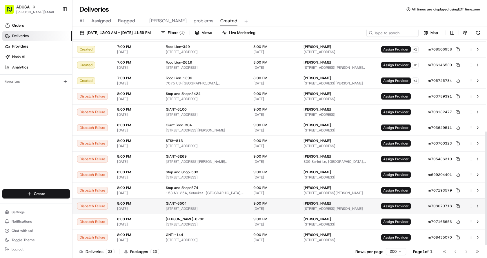
click at [392, 205] on span "Assign Provider" at bounding box center [396, 206] width 30 height 6
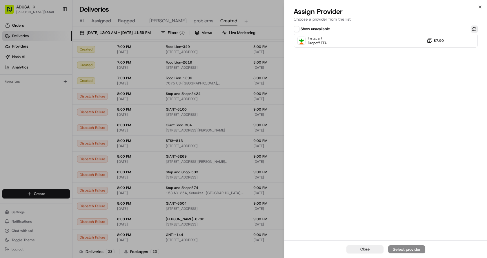
click at [476, 27] on button at bounding box center [474, 29] width 7 height 7
click at [406, 39] on div "Instacart Dropoff ETA - $7.90" at bounding box center [386, 41] width 184 height 14
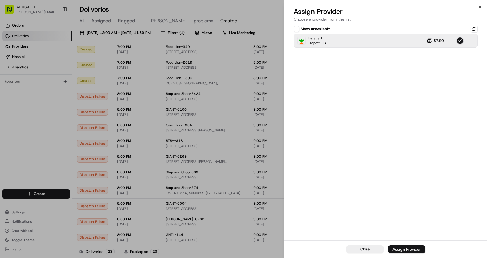
click at [408, 248] on div "Assign Provider" at bounding box center [407, 249] width 28 height 6
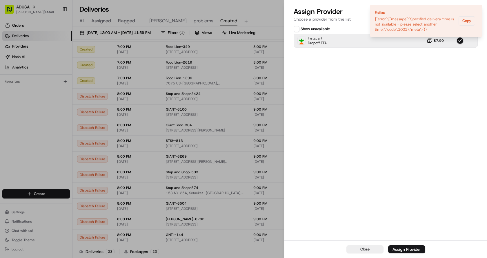
drag, startPoint x: 477, startPoint y: 9, endPoint x: 474, endPoint y: 25, distance: 16.4
click at [477, 9] on icon "Notifications (F8)" at bounding box center [477, 9] width 5 height 5
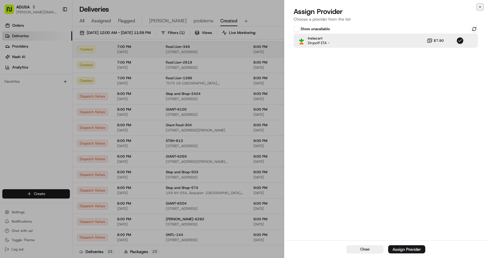
drag, startPoint x: 481, startPoint y: 6, endPoint x: 471, endPoint y: 42, distance: 37.1
click at [481, 6] on icon "button" at bounding box center [480, 7] width 5 height 5
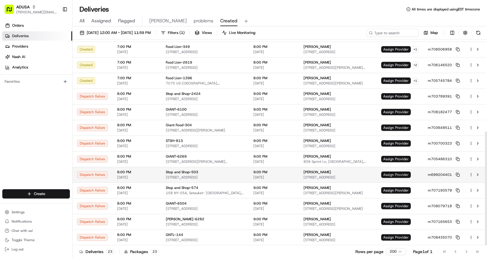
click at [393, 175] on span "Assign Provider" at bounding box center [396, 174] width 30 height 6
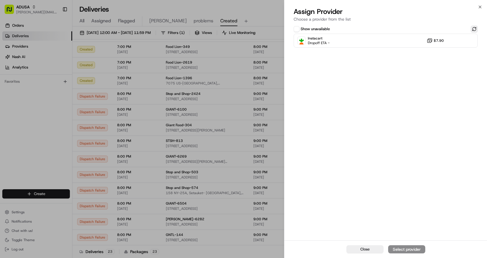
click at [473, 28] on button at bounding box center [474, 29] width 7 height 7
click at [409, 41] on div "Instacart Dropoff ETA - $7.90" at bounding box center [386, 41] width 184 height 14
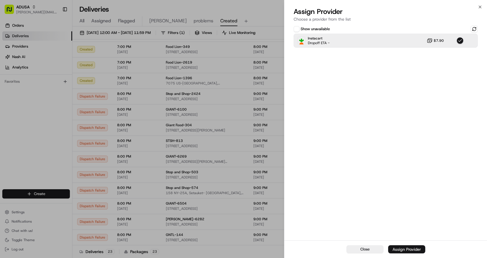
click at [407, 249] on div "Assign Provider" at bounding box center [407, 249] width 28 height 6
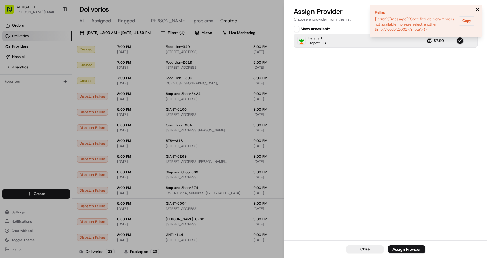
click at [474, 7] on button "Notifications (F8)" at bounding box center [477, 9] width 7 height 7
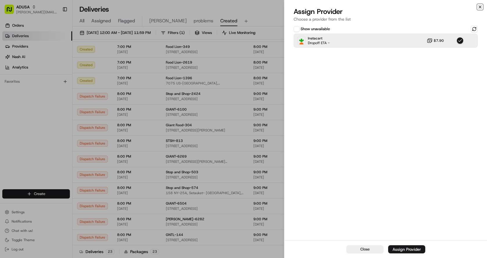
click at [482, 6] on icon "button" at bounding box center [480, 7] width 5 height 5
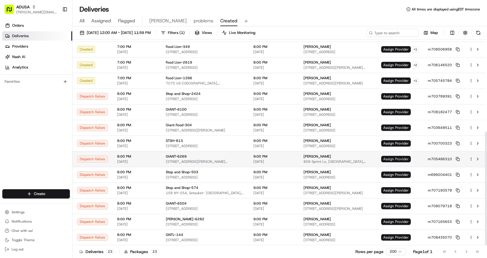
click at [396, 157] on span "Assign Provider" at bounding box center [396, 159] width 30 height 6
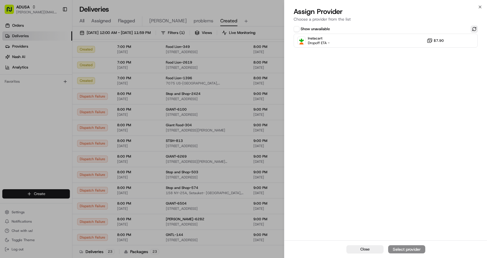
click at [475, 30] on button at bounding box center [474, 29] width 7 height 7
click at [396, 41] on div "Instacart Dropoff ETA - $7.90" at bounding box center [386, 41] width 184 height 14
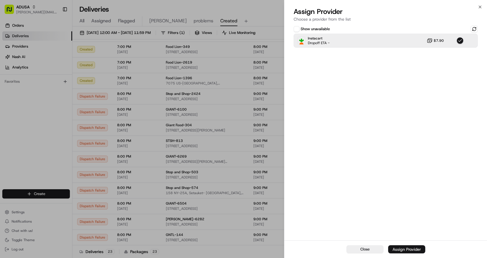
click at [405, 251] on div "Assign Provider" at bounding box center [407, 249] width 28 height 6
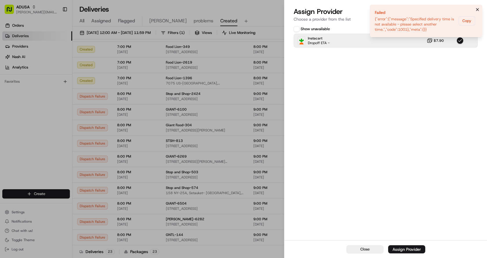
click at [478, 9] on icon "Notifications (F8)" at bounding box center [478, 9] width 2 height 2
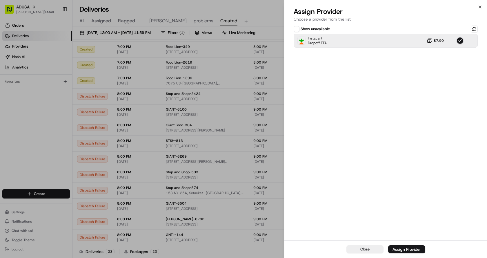
click at [483, 6] on div "Close Assign Provider Choose a provider from the list Show unavailable Instacar…" at bounding box center [385, 129] width 203 height 258
click at [478, 7] on icon "button" at bounding box center [480, 7] width 5 height 5
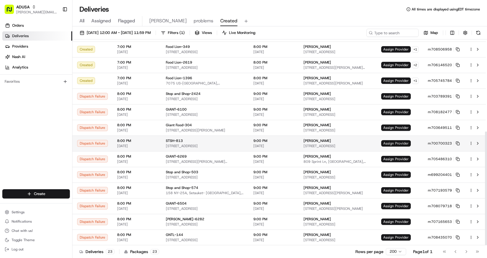
click at [390, 142] on span "Assign Provider" at bounding box center [396, 143] width 30 height 6
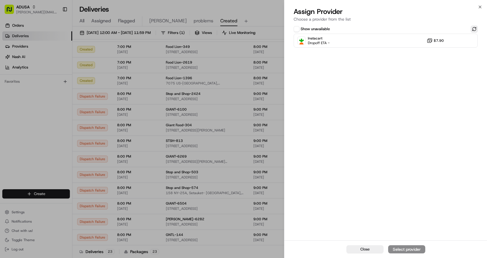
click at [473, 28] on button at bounding box center [474, 29] width 7 height 7
click at [378, 39] on div "Instacart Dropoff ETA - $7.90" at bounding box center [386, 41] width 184 height 14
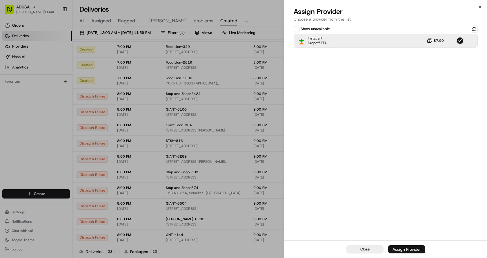
click at [404, 245] on button "Assign Provider" at bounding box center [406, 249] width 37 height 8
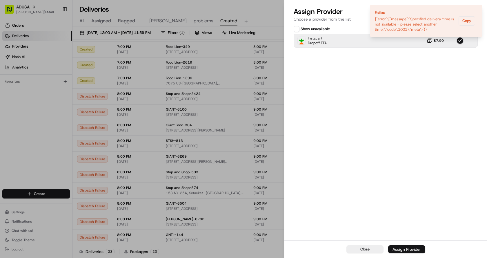
click at [405, 248] on div "Assign Provider" at bounding box center [407, 249] width 28 height 6
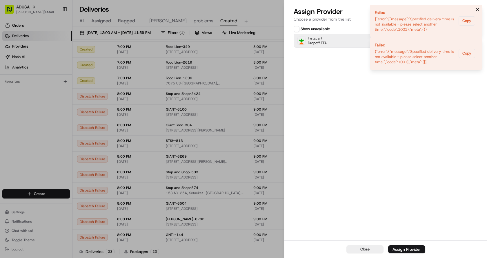
click at [478, 9] on icon "Notifications (F8)" at bounding box center [477, 9] width 5 height 5
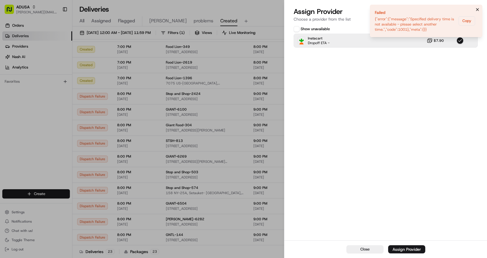
click at [480, 9] on icon "Notifications (F8)" at bounding box center [477, 9] width 5 height 5
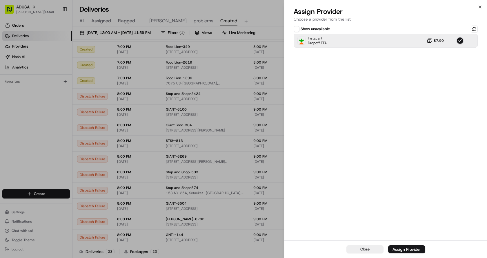
drag, startPoint x: 380, startPoint y: 94, endPoint x: 408, endPoint y: 15, distance: 83.6
click at [381, 88] on div "Show unavailable Instacart Dropoff ETA - $7.90" at bounding box center [386, 132] width 203 height 216
click at [481, 7] on icon "button" at bounding box center [480, 7] width 5 height 5
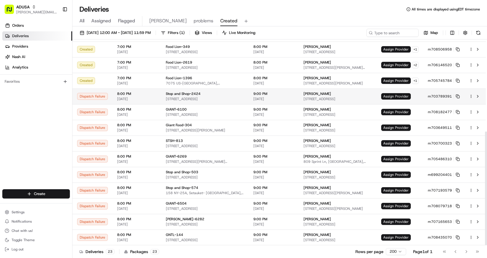
click at [386, 99] on td "Assign Provider" at bounding box center [400, 96] width 47 height 16
click at [399, 94] on span "Assign Provider" at bounding box center [396, 96] width 30 height 6
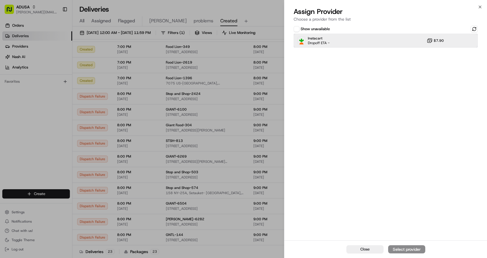
click at [332, 42] on div "Instacart Dropoff ETA - $7.90" at bounding box center [386, 41] width 184 height 14
click at [403, 252] on div "Assign Provider" at bounding box center [407, 249] width 28 height 6
click at [400, 247] on div "Close" at bounding box center [386, 249] width 203 height 18
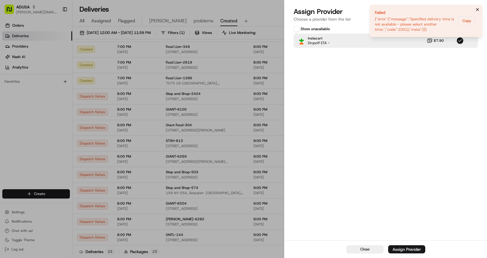
click at [480, 8] on button "Notifications (F8)" at bounding box center [477, 9] width 7 height 7
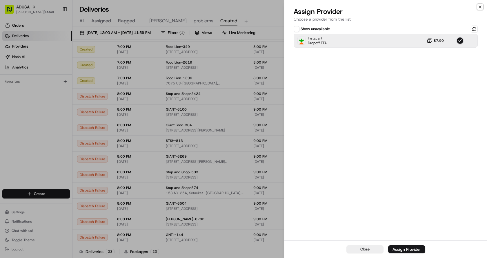
drag, startPoint x: 481, startPoint y: 8, endPoint x: 478, endPoint y: 15, distance: 7.9
click at [481, 8] on icon "button" at bounding box center [480, 7] width 5 height 5
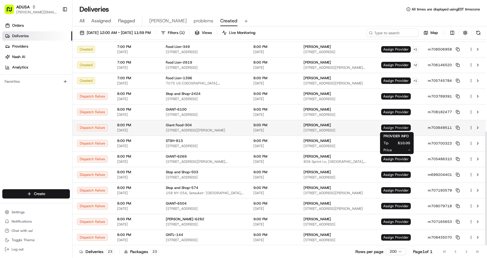
click at [394, 128] on span "Assign Provider" at bounding box center [396, 127] width 30 height 6
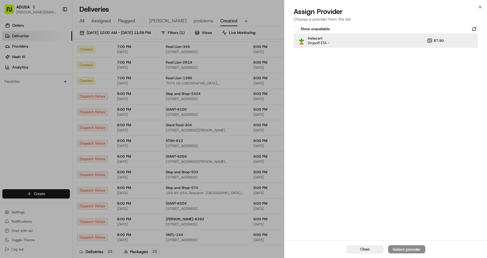
click at [426, 46] on div "Instacart Dropoff ETA - $7.90" at bounding box center [386, 41] width 184 height 14
click at [405, 245] on div "Close Assign Provider" at bounding box center [386, 249] width 203 height 18
click at [404, 247] on div "Assign Provider" at bounding box center [407, 249] width 28 height 6
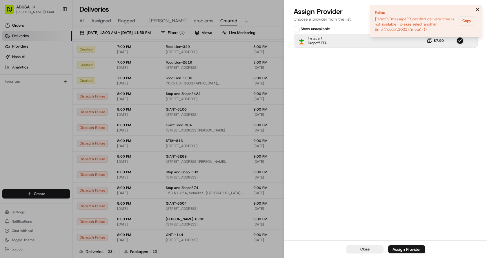
click at [479, 9] on icon "Notifications (F8)" at bounding box center [477, 9] width 5 height 5
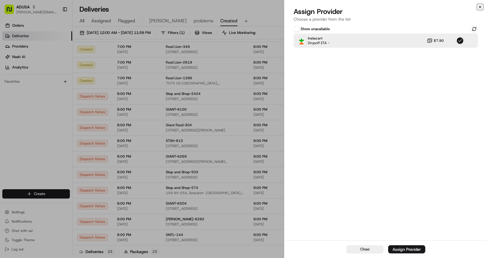
click at [480, 8] on icon "button" at bounding box center [480, 7] width 5 height 5
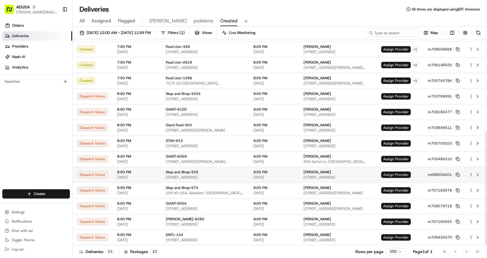
click at [400, 173] on span "Assign Provider" at bounding box center [396, 174] width 30 height 6
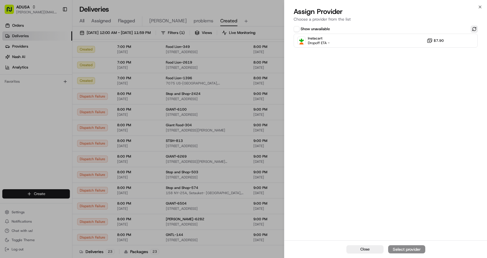
click at [475, 28] on button at bounding box center [474, 29] width 7 height 7
click at [396, 40] on div "Instacart Dropoff ETA - $7.90" at bounding box center [386, 41] width 184 height 14
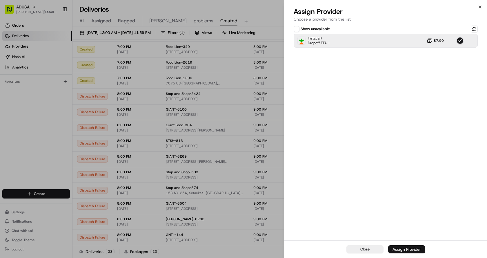
click at [413, 247] on div "Assign Provider" at bounding box center [407, 249] width 28 height 6
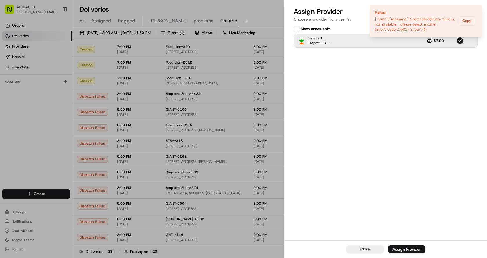
click at [407, 250] on div "Close Assign Provider" at bounding box center [386, 249] width 203 height 18
click at [407, 249] on div "Assign Provider" at bounding box center [407, 249] width 28 height 6
click at [477, 10] on icon "Notifications (F8)" at bounding box center [477, 9] width 5 height 5
click at [479, 6] on button "Notifications (F8)" at bounding box center [477, 9] width 7 height 7
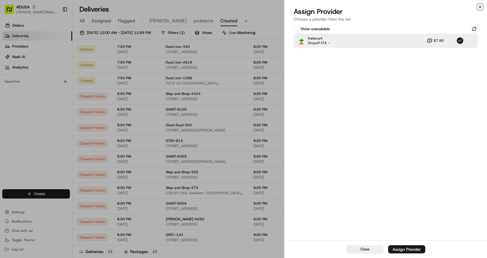
click at [481, 6] on icon "button" at bounding box center [480, 7] width 5 height 5
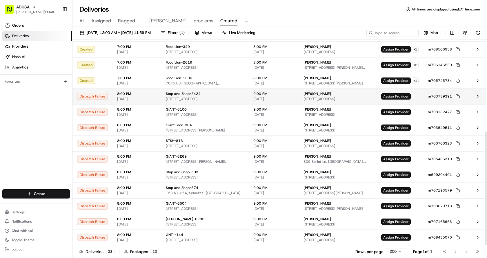
click at [395, 96] on span "Assign Provider" at bounding box center [396, 96] width 30 height 6
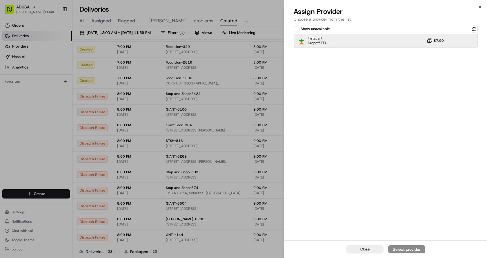
click at [380, 47] on div "Instacart Dropoff ETA - $7.90" at bounding box center [386, 41] width 184 height 14
click at [406, 248] on div "Assign Provider" at bounding box center [407, 249] width 28 height 6
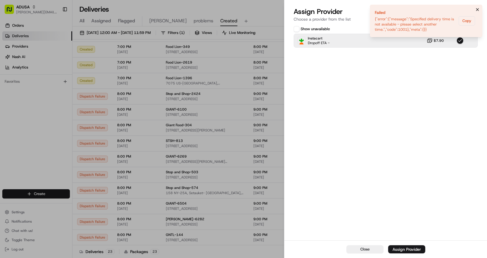
click at [479, 10] on icon "Notifications (F8)" at bounding box center [477, 9] width 5 height 5
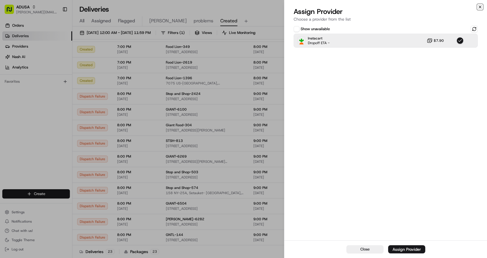
click at [481, 7] on icon "button" at bounding box center [480, 7] width 5 height 5
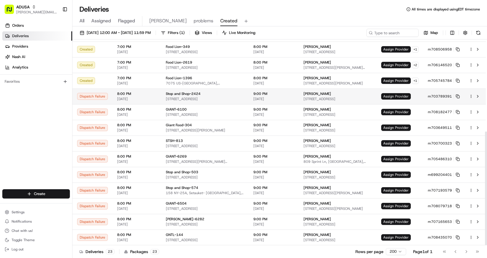
click at [397, 94] on span "Assign Provider" at bounding box center [396, 96] width 30 height 6
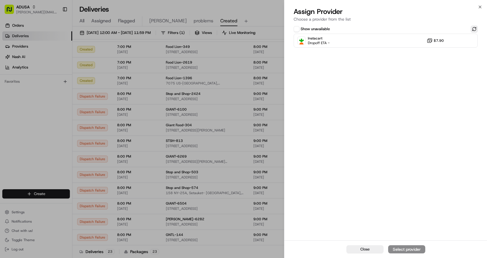
click at [474, 29] on button at bounding box center [474, 29] width 7 height 7
click at [377, 39] on div "Instacart Dropoff ETA - $7.90" at bounding box center [386, 41] width 184 height 14
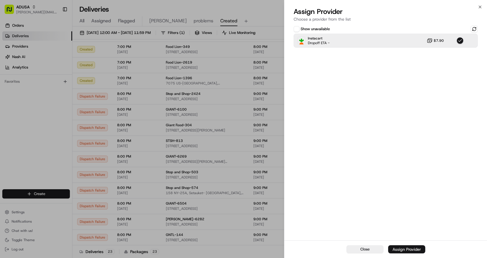
click at [407, 249] on div "Assign Provider" at bounding box center [407, 249] width 28 height 6
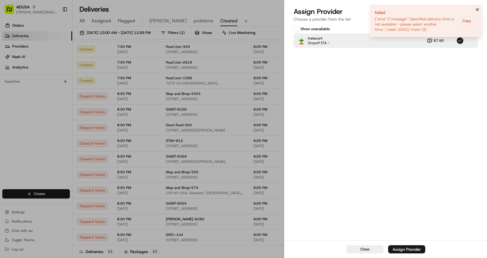
click at [478, 7] on button "Notifications (F8)" at bounding box center [477, 9] width 7 height 7
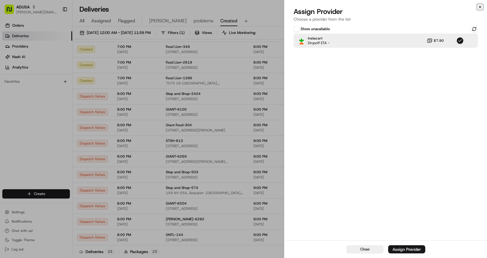
click at [480, 6] on icon "button" at bounding box center [480, 7] width 5 height 5
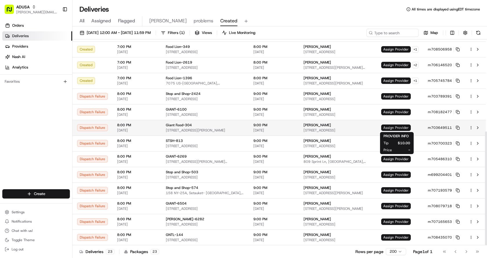
click at [397, 125] on span "Assign Provider" at bounding box center [396, 127] width 30 height 6
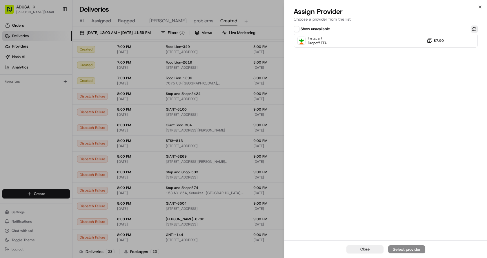
click at [478, 28] on button at bounding box center [474, 29] width 7 height 7
click at [357, 40] on div "Instacart Dropoff ETA - $7.90" at bounding box center [386, 41] width 184 height 14
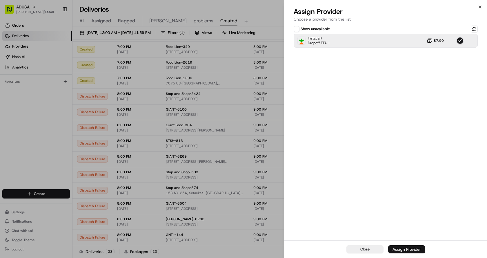
click at [408, 249] on div "Assign Provider" at bounding box center [407, 249] width 28 height 6
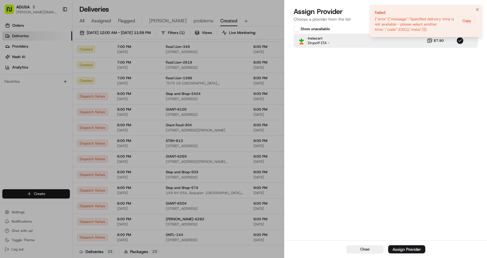
drag, startPoint x: 478, startPoint y: 9, endPoint x: 478, endPoint y: 12, distance: 3.5
click at [479, 9] on icon "Notifications (F8)" at bounding box center [477, 9] width 5 height 5
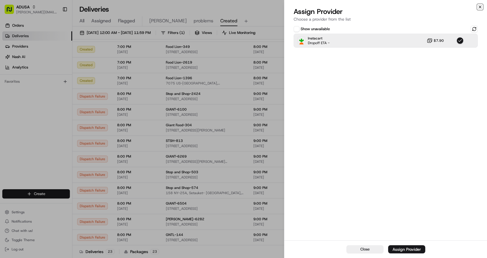
click at [480, 6] on icon "button" at bounding box center [480, 7] width 5 height 5
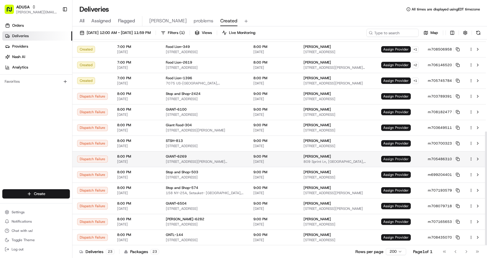
click at [402, 158] on span "Assign Provider" at bounding box center [396, 159] width 30 height 6
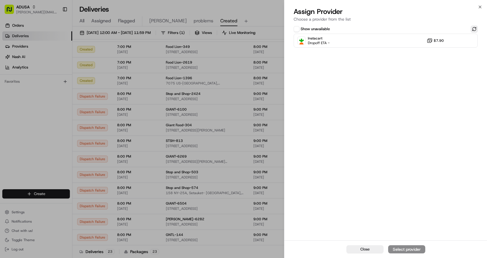
click at [474, 27] on button at bounding box center [474, 29] width 7 height 7
click at [365, 38] on div "Instacart Dropoff ETA - $7.90" at bounding box center [386, 41] width 184 height 14
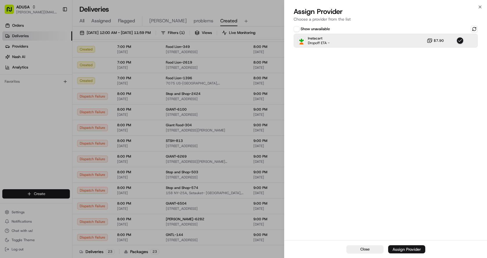
click at [406, 251] on div "Assign Provider" at bounding box center [407, 249] width 28 height 6
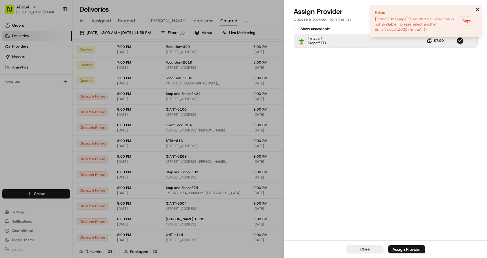
drag, startPoint x: 477, startPoint y: 8, endPoint x: 478, endPoint y: 11, distance: 3.3
click at [478, 8] on icon "Notifications (F8)" at bounding box center [477, 9] width 5 height 5
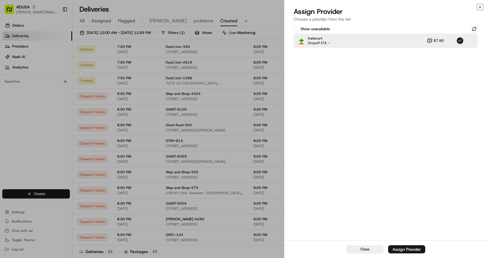
click at [480, 7] on icon "button" at bounding box center [480, 7] width 5 height 5
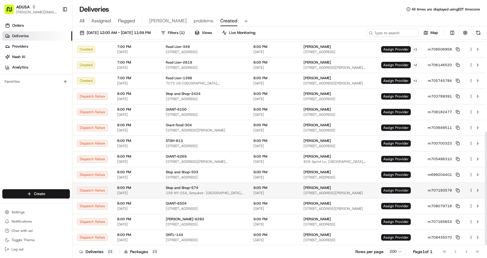
click at [402, 189] on span "Assign Provider" at bounding box center [396, 190] width 30 height 6
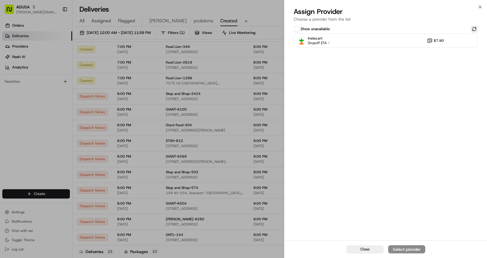
click at [475, 28] on button at bounding box center [474, 29] width 7 height 7
drag, startPoint x: 351, startPoint y: 40, endPoint x: 358, endPoint y: 48, distance: 10.5
click at [351, 40] on div "Instacart Dropoff ETA - $7.90" at bounding box center [386, 41] width 184 height 14
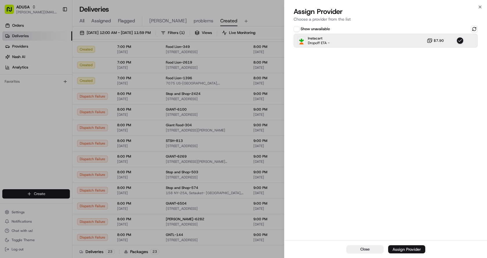
click at [403, 248] on div "Assign Provider" at bounding box center [407, 249] width 28 height 6
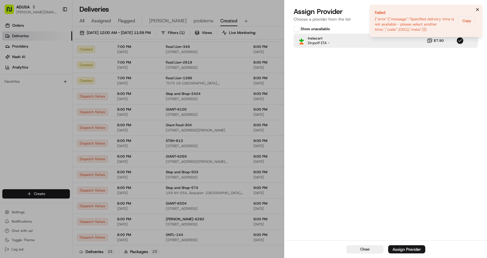
drag, startPoint x: 479, startPoint y: 8, endPoint x: 486, endPoint y: 8, distance: 6.4
click at [479, 8] on icon "Notifications (F8)" at bounding box center [477, 9] width 5 height 5
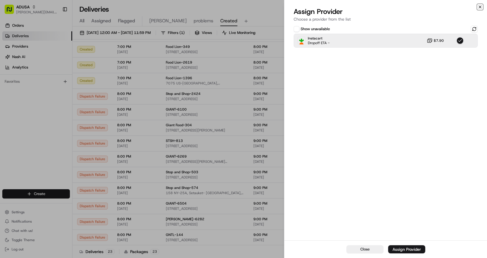
click at [481, 6] on icon "button" at bounding box center [480, 7] width 5 height 5
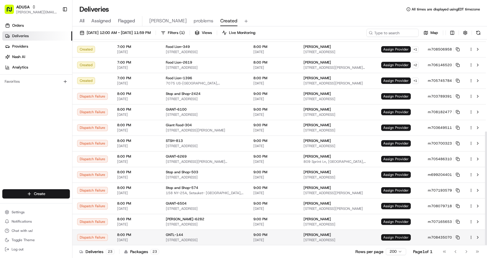
click at [392, 235] on span "Assign Provider" at bounding box center [396, 237] width 30 height 6
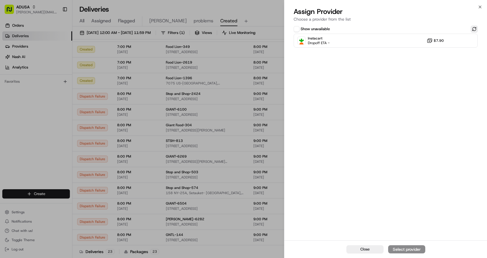
click at [474, 29] on button at bounding box center [474, 29] width 7 height 7
click at [375, 39] on div "Instacart Dropoff ETA - $7.90" at bounding box center [386, 41] width 184 height 14
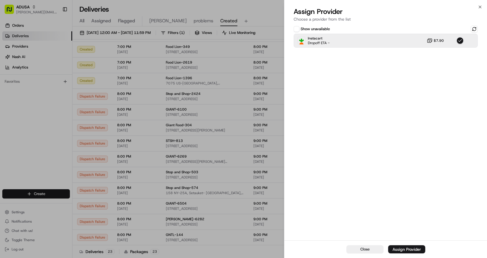
click at [406, 246] on button "Assign Provider" at bounding box center [406, 249] width 37 height 8
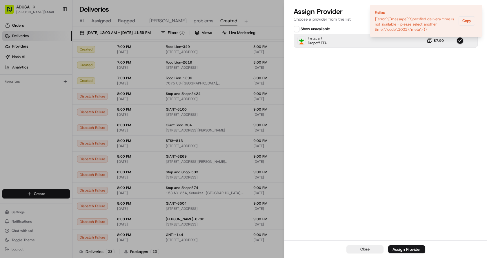
click at [448, 123] on div "Show unavailable Instacart Dropoff ETA - $7.90" at bounding box center [386, 132] width 203 height 216
click at [477, 11] on icon "Notifications (F8)" at bounding box center [477, 9] width 5 height 5
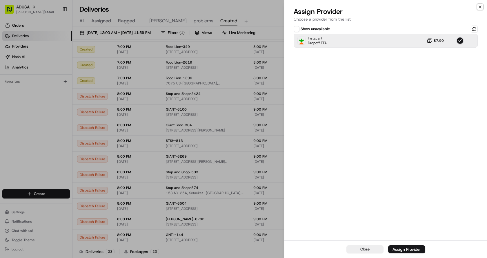
click at [481, 7] on icon "button" at bounding box center [480, 7] width 5 height 5
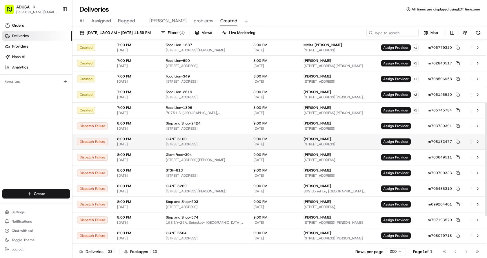
scroll to position [137, 0]
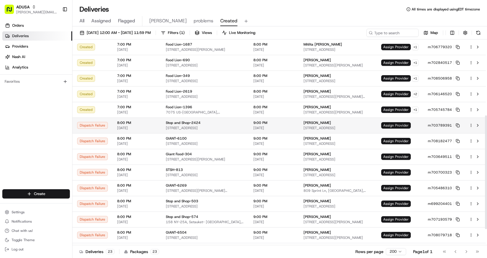
click at [389, 126] on span "Assign Provider" at bounding box center [396, 125] width 30 height 6
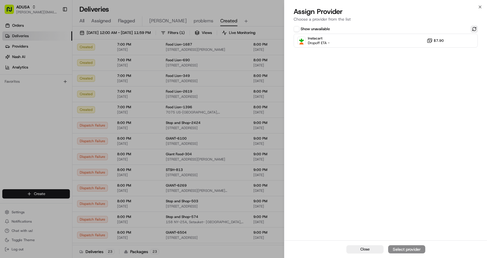
click at [473, 31] on button at bounding box center [474, 29] width 7 height 7
click at [388, 42] on div "Instacart Dropoff ETA - $7.90" at bounding box center [386, 41] width 184 height 14
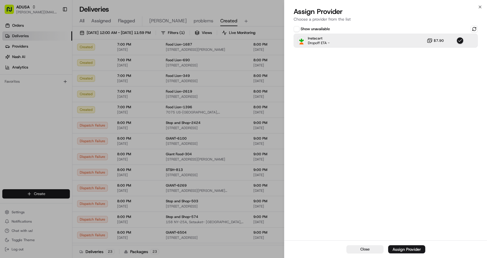
click at [402, 247] on div "Assign Provider" at bounding box center [407, 249] width 28 height 6
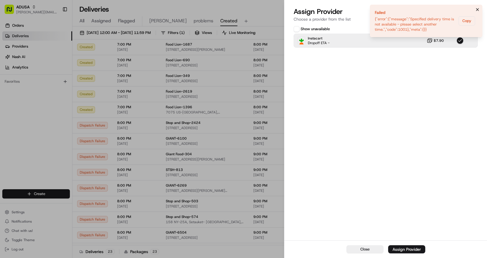
click at [476, 10] on icon "Notifications (F8)" at bounding box center [477, 9] width 5 height 5
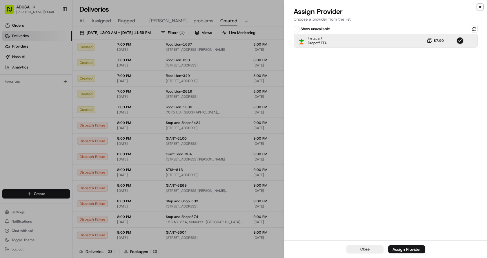
click at [479, 6] on icon "button" at bounding box center [480, 7] width 5 height 5
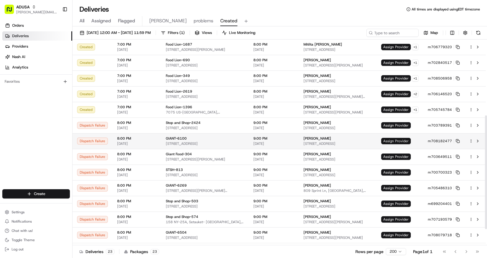
click at [386, 143] on span "Assign Provider" at bounding box center [396, 141] width 30 height 6
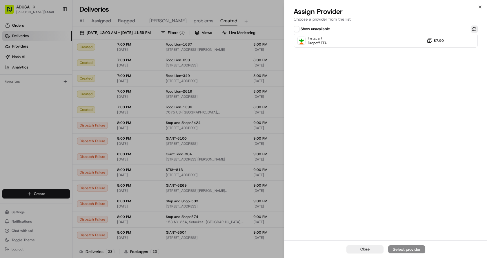
click at [472, 28] on button at bounding box center [474, 29] width 7 height 7
click at [369, 41] on div "Instacart Dropoff ETA - $7.90" at bounding box center [386, 41] width 184 height 14
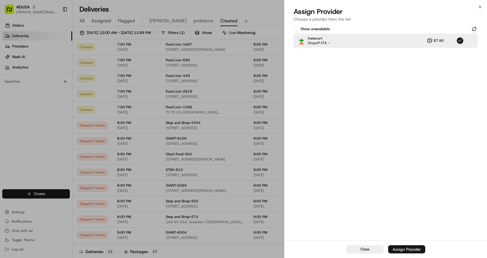
click at [403, 246] on button "Assign Provider" at bounding box center [406, 249] width 37 height 8
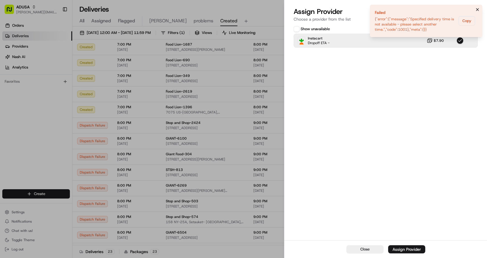
click at [479, 11] on icon "Notifications (F8)" at bounding box center [477, 9] width 5 height 5
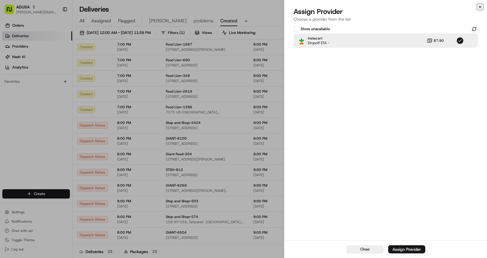
click at [481, 7] on icon "button" at bounding box center [480, 7] width 5 height 5
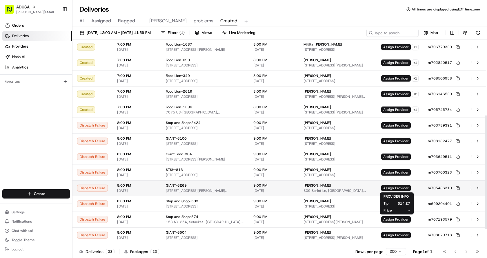
click at [405, 185] on span "Assign Provider" at bounding box center [396, 188] width 30 height 6
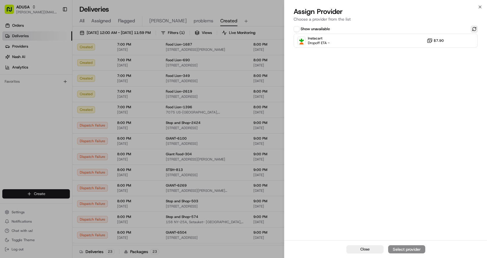
click at [473, 28] on button at bounding box center [474, 29] width 7 height 7
click at [385, 42] on div "Instacart Dropoff ETA - $7.90" at bounding box center [386, 41] width 184 height 14
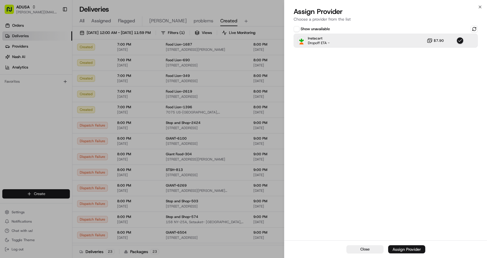
click at [416, 246] on button "Assign Provider" at bounding box center [406, 249] width 37 height 8
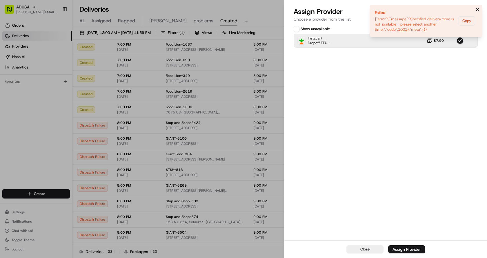
click at [478, 7] on button "Notifications (F8)" at bounding box center [477, 9] width 7 height 7
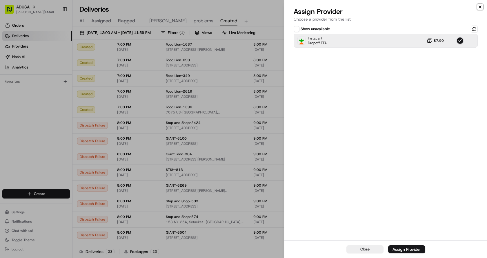
click at [481, 7] on icon "button" at bounding box center [480, 7] width 2 height 2
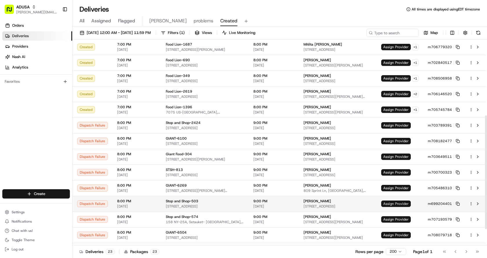
click at [390, 205] on span "Assign Provider" at bounding box center [396, 203] width 30 height 6
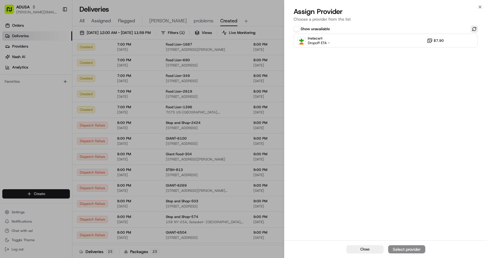
click at [475, 30] on button at bounding box center [474, 29] width 7 height 7
click at [390, 38] on div "Instacart Dropoff ETA - $7.90" at bounding box center [386, 41] width 184 height 14
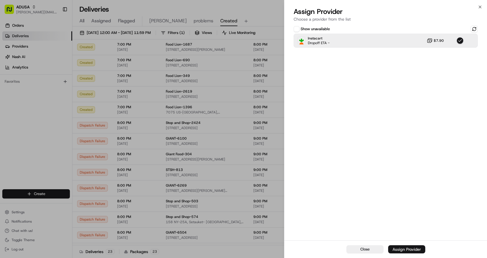
click at [408, 247] on div "Assign Provider" at bounding box center [407, 249] width 28 height 6
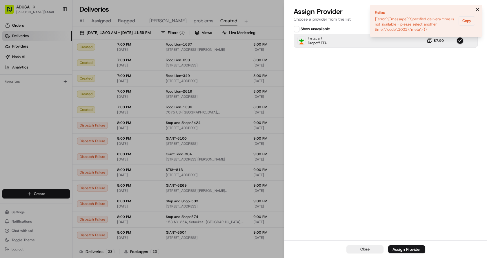
click at [480, 9] on icon "Notifications (F8)" at bounding box center [477, 9] width 5 height 5
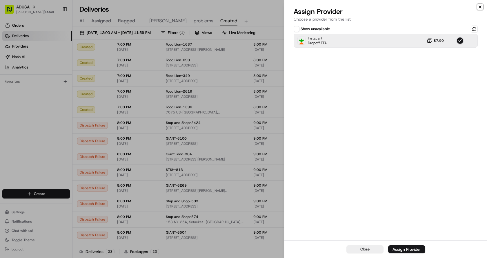
click at [479, 7] on icon "button" at bounding box center [480, 7] width 5 height 5
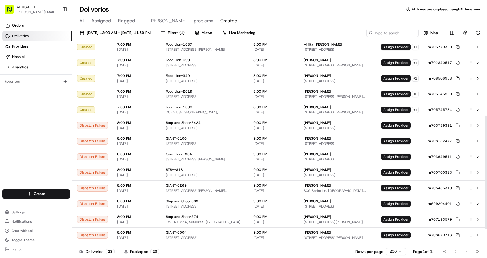
click at [323, 16] on div "All Assigned Flagged Chris problems Created" at bounding box center [280, 20] width 415 height 12
click at [298, 12] on div "Deliveries All times are displayed using EDT timezone" at bounding box center [280, 9] width 415 height 9
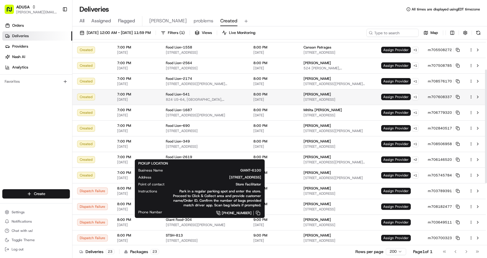
scroll to position [108, 0]
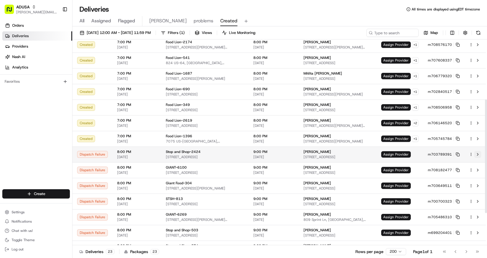
click at [480, 155] on button at bounding box center [478, 154] width 7 height 7
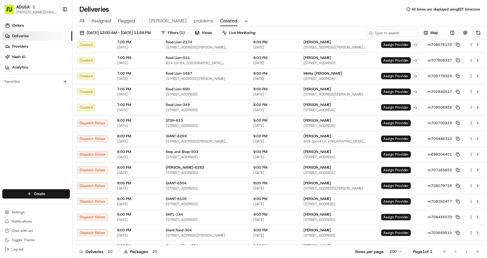
scroll to position [88, 0]
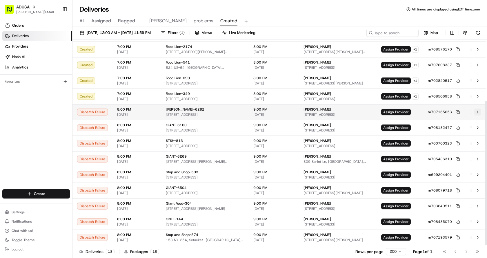
click at [479, 112] on button at bounding box center [478, 111] width 7 height 7
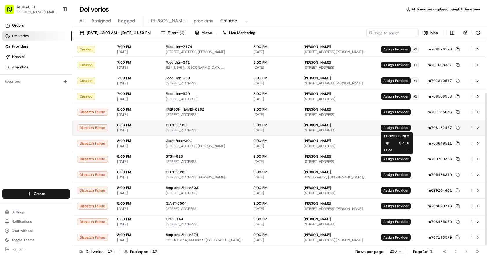
scroll to position [41, 0]
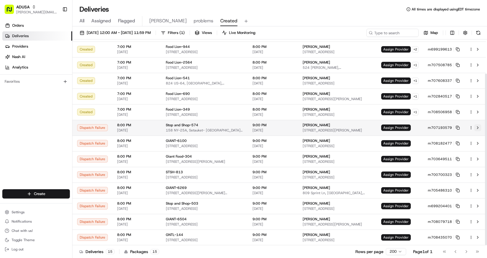
click at [479, 127] on button at bounding box center [478, 127] width 7 height 7
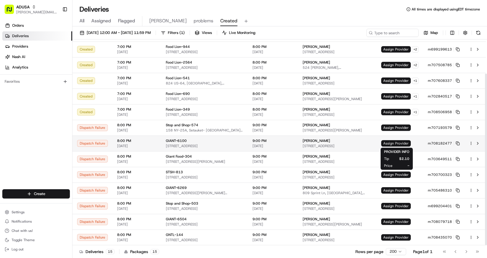
click at [403, 143] on span "Assign Provider" at bounding box center [396, 143] width 30 height 6
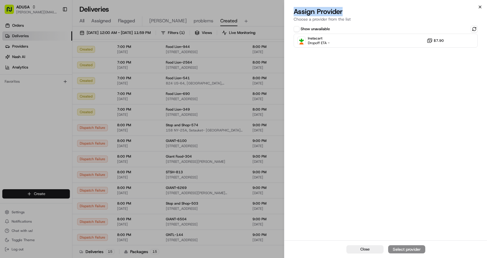
click at [478, 7] on div "Close Assign Provider Choose a provider from the list Show unavailable Instacar…" at bounding box center [385, 129] width 203 height 258
click at [479, 6] on icon "button" at bounding box center [480, 7] width 5 height 5
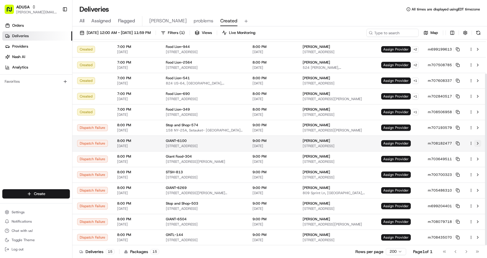
click at [478, 142] on button at bounding box center [478, 143] width 7 height 7
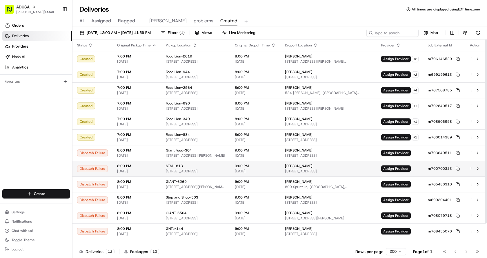
scroll to position [0, 0]
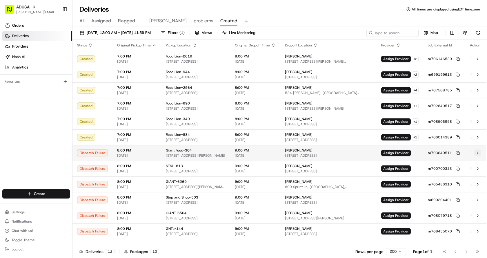
click at [477, 152] on button at bounding box center [478, 152] width 7 height 7
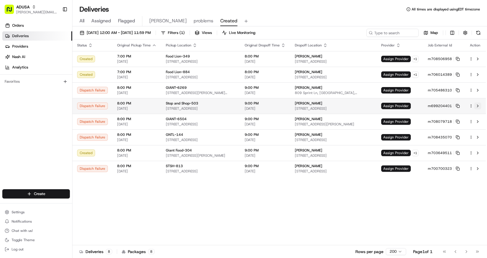
click at [478, 106] on button at bounding box center [478, 105] width 7 height 7
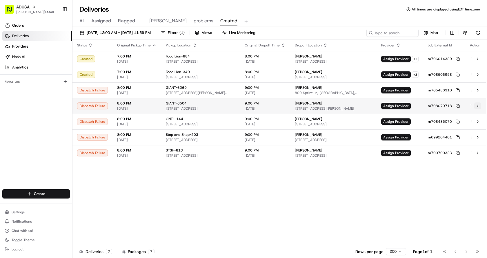
click at [479, 105] on button at bounding box center [478, 105] width 7 height 7
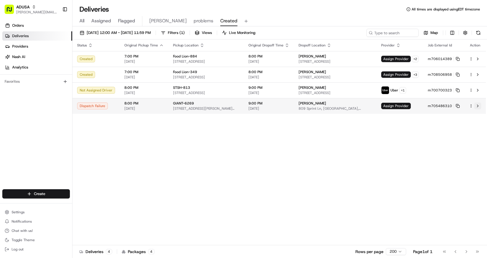
click at [479, 104] on button at bounding box center [478, 105] width 7 height 7
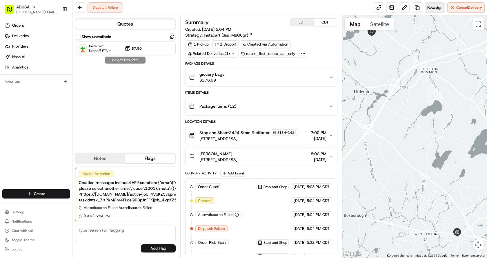
click at [434, 9] on span "Reassign" at bounding box center [435, 7] width 15 height 5
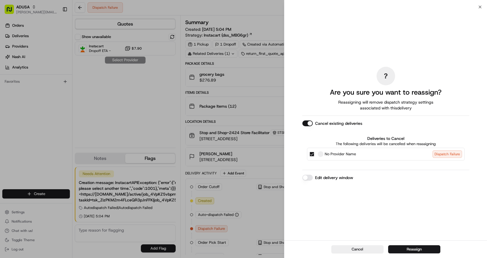
click at [307, 177] on button "Edit delivery window" at bounding box center [308, 178] width 10 height 6
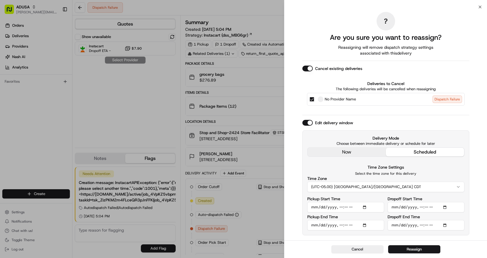
click at [420, 207] on input "Dropoff Start Time" at bounding box center [426, 207] width 77 height 10
type input "2025-08-18T20:00"
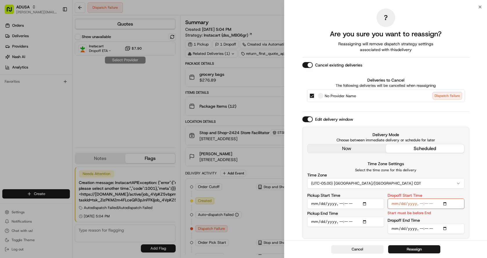
click at [420, 228] on input "Dropoff End Time" at bounding box center [426, 228] width 77 height 10
type input "2025-08-18T21:00"
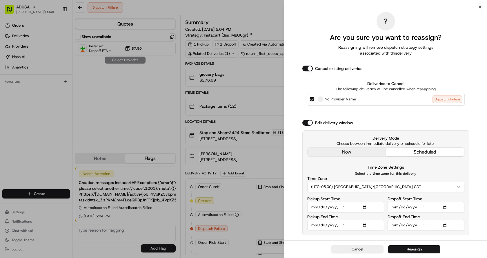
click at [340, 206] on input "Pickup Start Time" at bounding box center [345, 207] width 77 height 10
type input "2025-08-18T20:00"
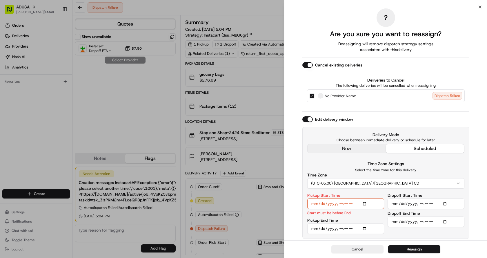
click at [340, 229] on input "Pickup End Time" at bounding box center [345, 228] width 77 height 10
type input "2025-08-18T20:30"
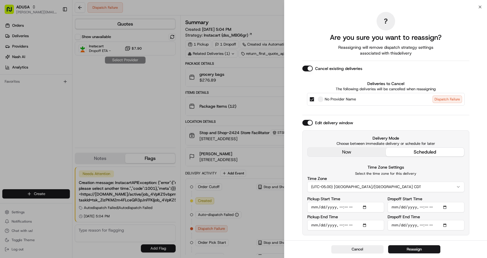
click at [428, 250] on button "Reassign" at bounding box center [414, 249] width 52 height 8
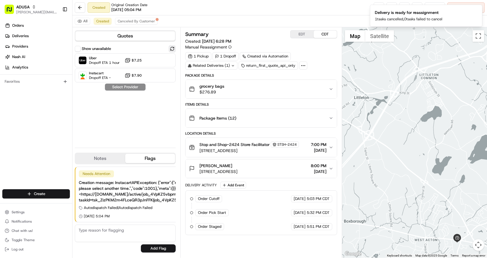
click at [175, 49] on button at bounding box center [172, 48] width 7 height 7
click at [153, 59] on div "Uber Dropoff ETA 1 hour $7.25" at bounding box center [125, 60] width 101 height 14
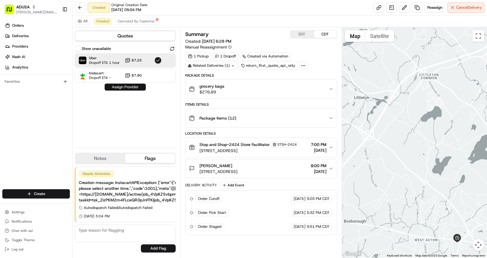
click at [134, 87] on button "Assign Provider" at bounding box center [125, 87] width 41 height 7
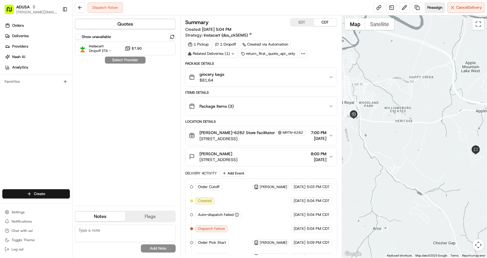
click at [438, 8] on span "Reassign" at bounding box center [435, 7] width 15 height 5
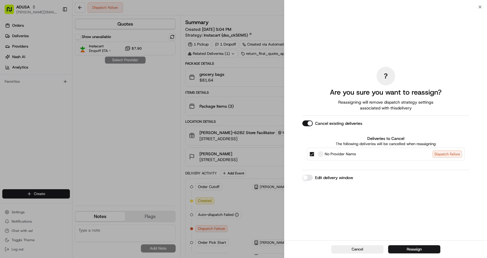
click at [308, 177] on button "Edit delivery window" at bounding box center [308, 178] width 10 height 6
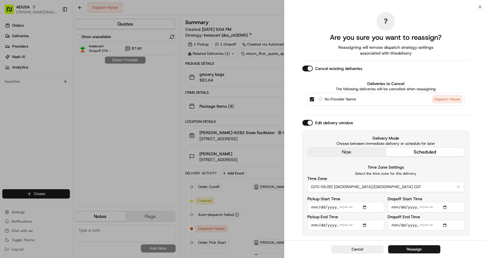
click at [384, 188] on button "(UTC-05.00) America/Chicago CDT" at bounding box center [385, 187] width 157 height 10
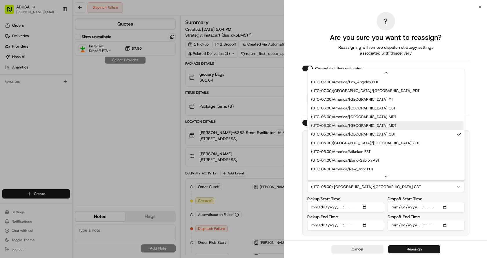
scroll to position [58, 0]
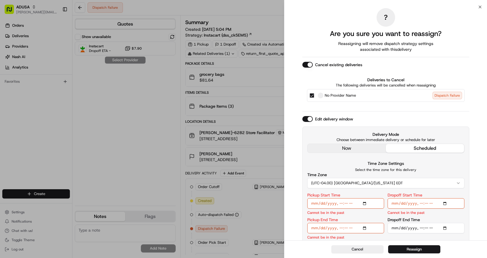
click at [341, 202] on input "Pickup Start Time" at bounding box center [345, 203] width 77 height 10
click at [347, 202] on input "Pickup Start Time" at bounding box center [345, 203] width 77 height 10
type input "[DATE]T19:30"
click at [341, 229] on input "Pickup End Time" at bounding box center [345, 228] width 77 height 10
type input "[DATE]T20:00"
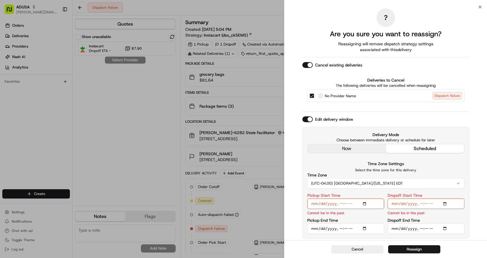
click at [422, 202] on input "Dropoff Start Time" at bounding box center [426, 203] width 77 height 10
type input "[DATE]T20:00"
click at [421, 227] on input "Dropoff End Time" at bounding box center [426, 228] width 77 height 10
type input "[DATE]T21:00"
click at [352, 214] on div "Pickup Start Time Cannot be in the past" at bounding box center [345, 204] width 77 height 22
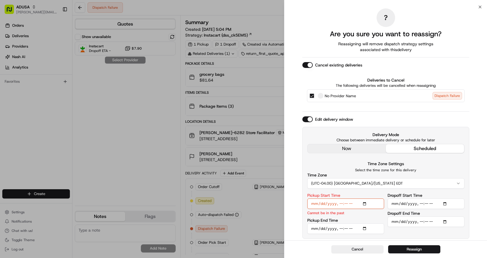
click at [340, 204] on input "Pickup Start Time" at bounding box center [345, 203] width 77 height 10
click at [370, 211] on div "Pickup Start Time Start must be before End" at bounding box center [345, 204] width 77 height 22
click at [348, 203] on input "Pickup Start Time" at bounding box center [345, 203] width 77 height 10
type input "[DATE]T20:00"
click at [347, 229] on input "Pickup End Time" at bounding box center [345, 228] width 77 height 10
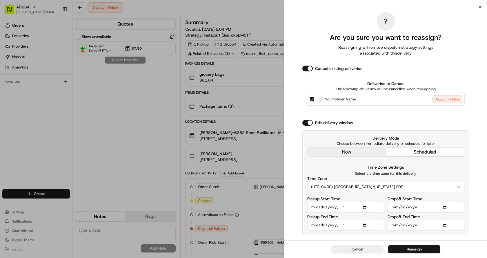
click at [346, 224] on input "Pickup End Time" at bounding box center [345, 225] width 77 height 10
type input "[DATE]T20:30"
click at [351, 237] on div "? Are you sure you want to reassign? Reassigning will remove dispatch strategy …" at bounding box center [386, 123] width 167 height 231
click at [410, 248] on button "Reassign" at bounding box center [414, 249] width 52 height 8
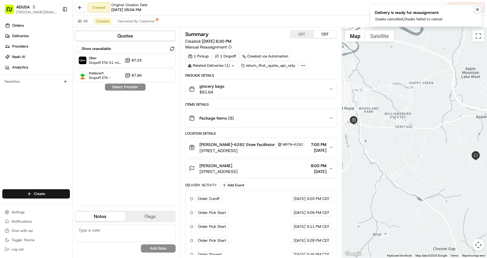
click at [478, 11] on icon "Notifications (F8)" at bounding box center [477, 9] width 5 height 5
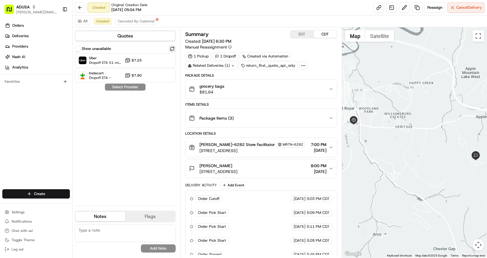
click at [174, 48] on button at bounding box center [172, 48] width 7 height 7
click at [151, 58] on div "Uber Dropoff ETA 51 minutes $7.25" at bounding box center [125, 60] width 101 height 14
click at [130, 86] on button "Assign Provider" at bounding box center [125, 87] width 41 height 7
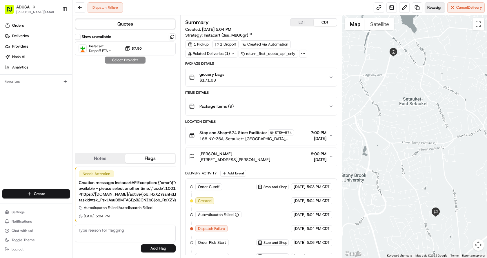
click at [438, 8] on span "Reassign" at bounding box center [435, 7] width 15 height 5
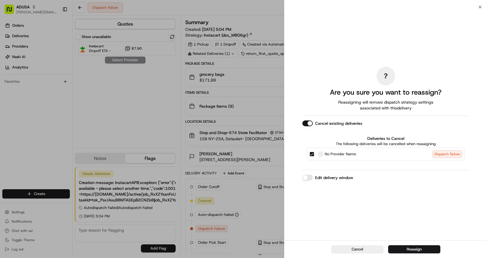
click at [309, 178] on button "Edit delivery window" at bounding box center [308, 178] width 10 height 6
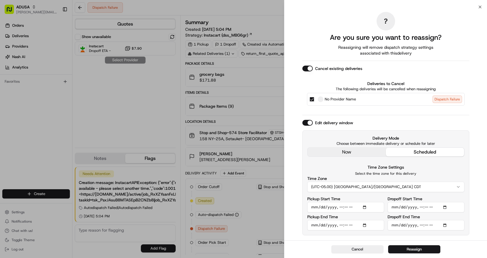
click at [341, 207] on input "Pickup Start Time" at bounding box center [345, 207] width 77 height 10
click at [346, 207] on input "Pickup Start Time" at bounding box center [345, 207] width 77 height 10
click at [347, 206] on input "Pickup Start Time" at bounding box center [345, 207] width 77 height 10
click at [340, 206] on input "Pickup Start Time" at bounding box center [345, 207] width 77 height 10
type input "2025-08-18T20:00"
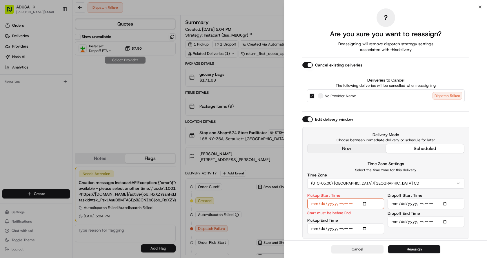
click at [341, 228] on input "Pickup End Time" at bounding box center [345, 228] width 77 height 10
type input "2025-08-18T20:30"
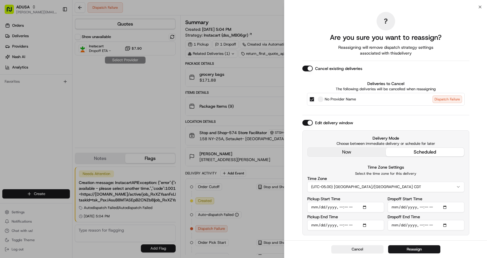
click at [421, 206] on input "Dropoff Start Time" at bounding box center [426, 207] width 77 height 10
type input "2025-08-18T20:00"
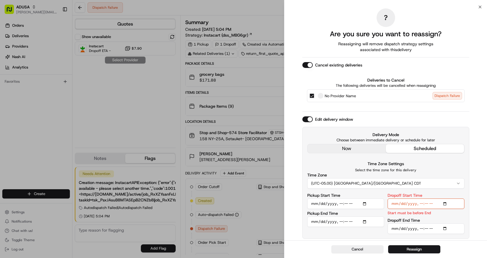
click at [422, 229] on input "Dropoff End Time" at bounding box center [426, 228] width 77 height 10
type input "[DATE]T21:00"
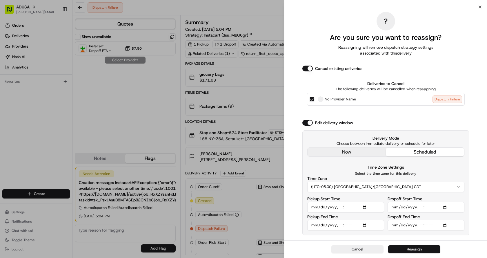
click at [420, 250] on button "Reassign" at bounding box center [414, 249] width 52 height 8
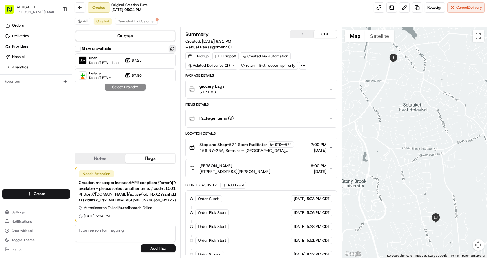
click at [173, 47] on button at bounding box center [172, 48] width 7 height 7
click at [157, 62] on div at bounding box center [158, 60] width 7 height 7
click at [131, 88] on button "Assign Provider" at bounding box center [125, 87] width 41 height 7
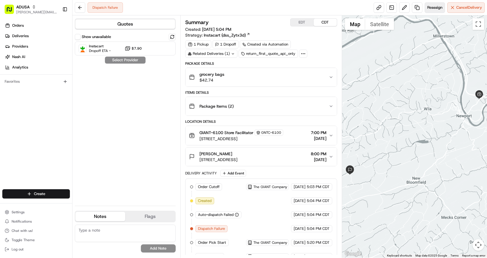
click at [429, 7] on span "Reassign" at bounding box center [435, 7] width 15 height 5
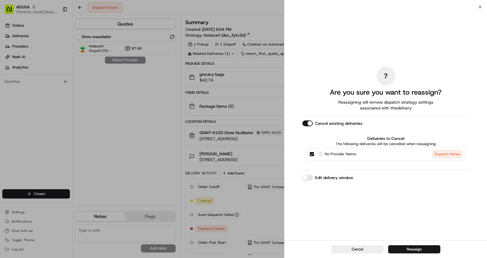
click at [307, 178] on button "Edit delivery window" at bounding box center [308, 178] width 10 height 6
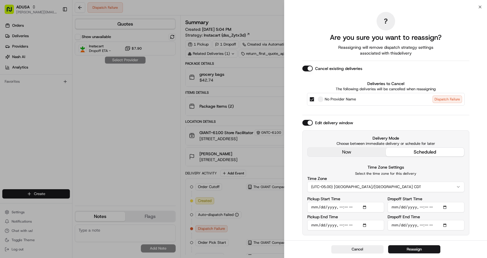
click at [341, 207] on input "Pickup Start Time" at bounding box center [345, 207] width 77 height 10
type input "[DATE]T20:00"
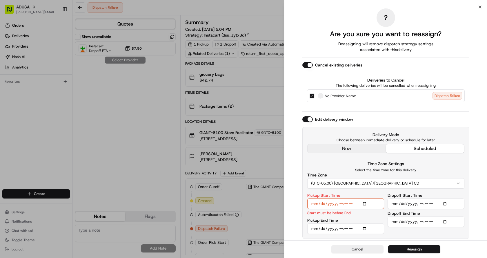
click at [340, 229] on input "Pickup End Time" at bounding box center [345, 228] width 77 height 10
type input "[DATE]T20:30"
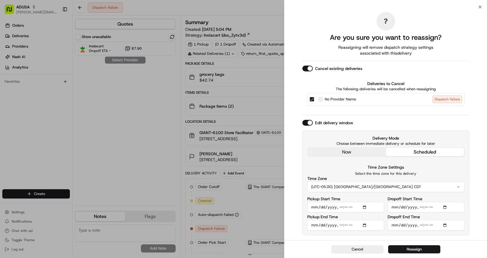
click at [420, 206] on input "Dropoff Start Time" at bounding box center [426, 207] width 77 height 10
type input "[DATE]T20:00"
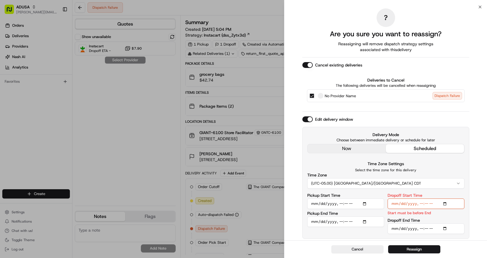
click at [420, 228] on input "Dropoff End Time" at bounding box center [426, 228] width 77 height 10
type input "[DATE]T21:00"
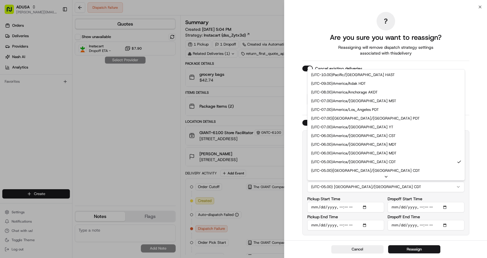
click at [370, 186] on button "(UTC-05.00) [GEOGRAPHIC_DATA]/[GEOGRAPHIC_DATA] CDT" at bounding box center [385, 187] width 157 height 10
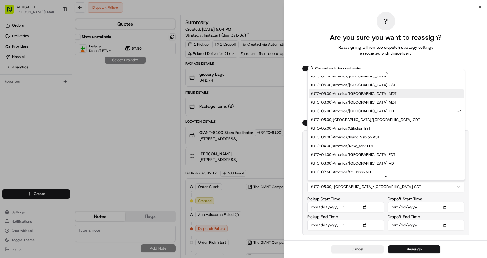
scroll to position [87, 0]
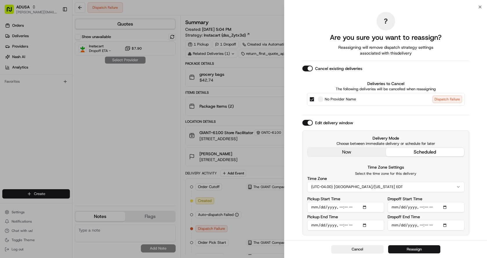
click at [408, 250] on button "Reassign" at bounding box center [414, 249] width 52 height 8
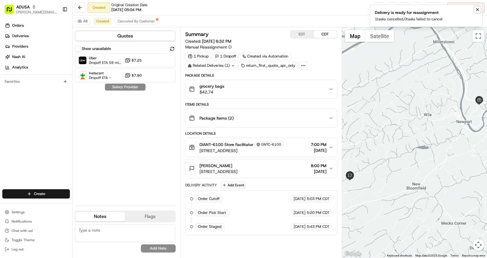
click at [476, 9] on icon "Notifications (F8)" at bounding box center [477, 9] width 5 height 5
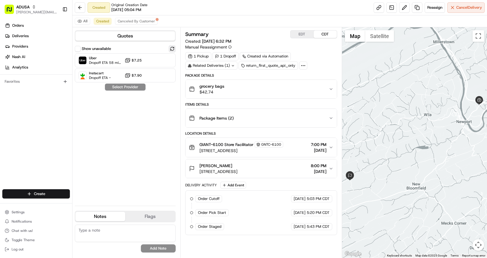
click at [172, 47] on button at bounding box center [172, 48] width 7 height 7
click at [152, 60] on div "Uber Dropoff ETA 58 minutes $7.25" at bounding box center [125, 60] width 101 height 14
click at [133, 87] on button "Assign Provider" at bounding box center [125, 87] width 41 height 7
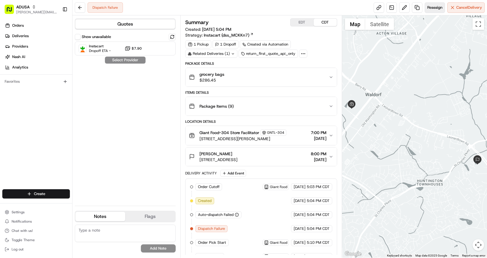
click at [428, 10] on button "Reassign" at bounding box center [435, 7] width 20 height 10
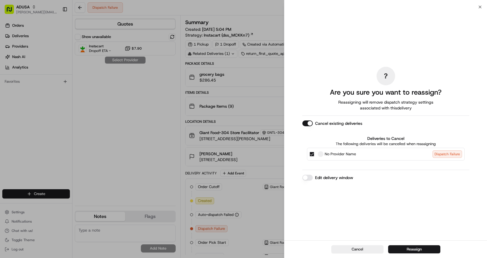
click at [309, 177] on button "Edit delivery window" at bounding box center [308, 178] width 10 height 6
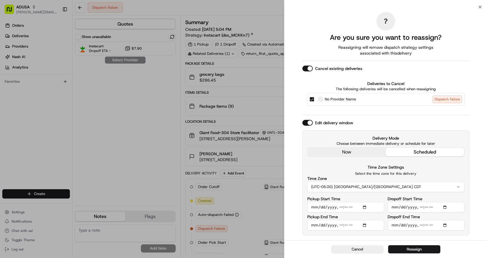
click at [367, 185] on button "(UTC-05.00) [GEOGRAPHIC_DATA]/[GEOGRAPHIC_DATA] CDT" at bounding box center [385, 187] width 157 height 10
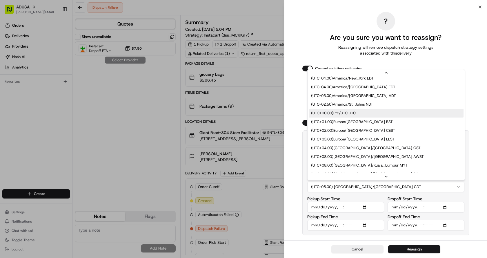
scroll to position [116, 0]
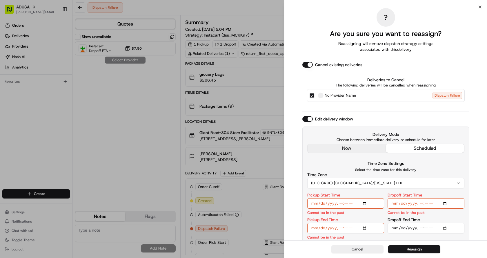
click at [340, 202] on input "Pickup Start Time" at bounding box center [345, 203] width 77 height 10
type input "[DATE]T20:00"
click at [342, 227] on input "Pickup End Time" at bounding box center [345, 228] width 77 height 10
type input "[DATE]T20:30"
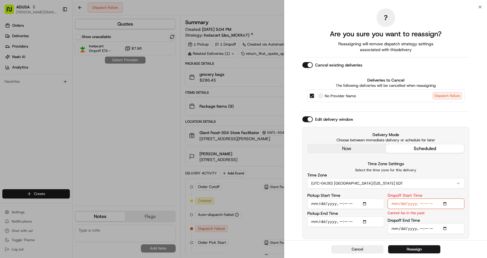
click at [421, 204] on input "Dropoff Start Time" at bounding box center [426, 203] width 77 height 10
type input "[DATE]T20:00"
click at [421, 229] on input "Dropoff End Time" at bounding box center [426, 228] width 77 height 10
type input "[DATE]T21:00"
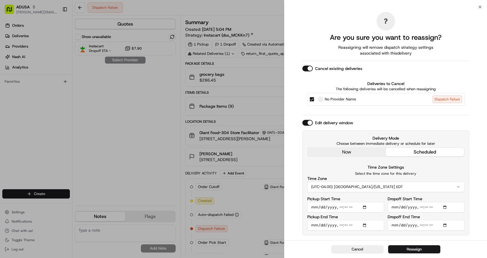
click at [413, 250] on button "Reassign" at bounding box center [414, 249] width 52 height 8
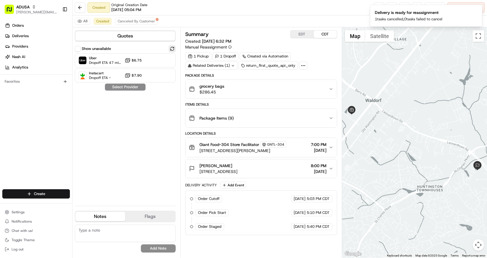
click at [174, 46] on button at bounding box center [172, 48] width 7 height 7
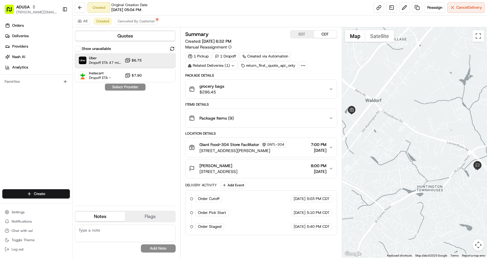
click at [157, 60] on div at bounding box center [158, 60] width 7 height 7
click at [130, 87] on button "Assign Provider" at bounding box center [125, 87] width 41 height 7
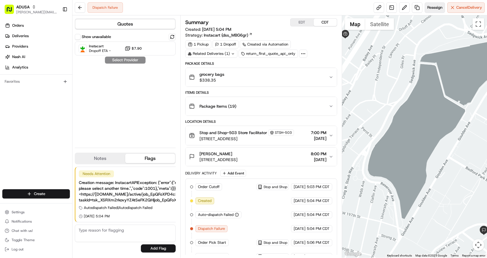
click at [431, 8] on span "Reassign" at bounding box center [435, 7] width 15 height 5
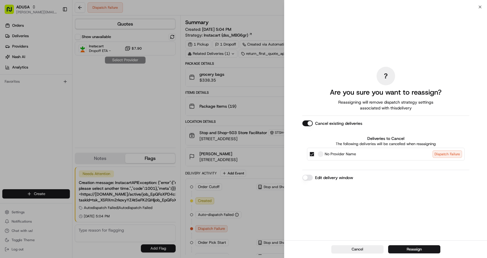
click at [304, 178] on button "Edit delivery window" at bounding box center [308, 178] width 10 height 6
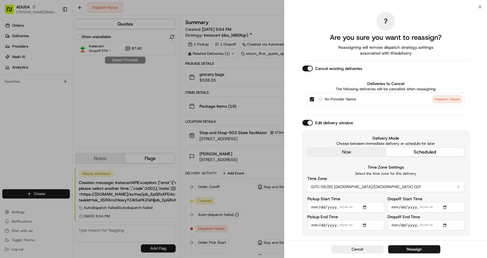
click at [378, 184] on button "(UTC-05.00) [GEOGRAPHIC_DATA]/[GEOGRAPHIC_DATA] CDT" at bounding box center [385, 187] width 157 height 10
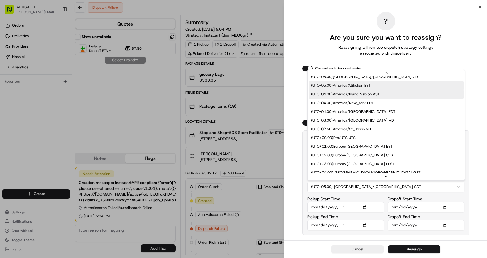
scroll to position [87, 0]
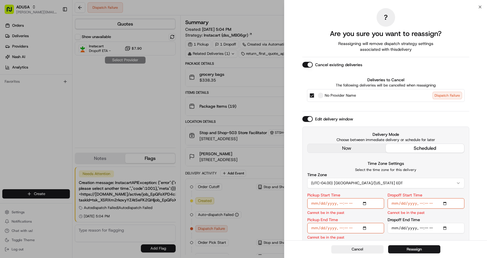
click at [345, 203] on input "Pickup Start Time" at bounding box center [345, 203] width 77 height 10
click at [341, 204] on input "Pickup Start Time" at bounding box center [345, 203] width 77 height 10
click at [347, 202] on input "Pickup Start Time" at bounding box center [345, 203] width 77 height 10
type input "[DATE]T19:30"
click at [341, 229] on input "Pickup End Time" at bounding box center [345, 228] width 77 height 10
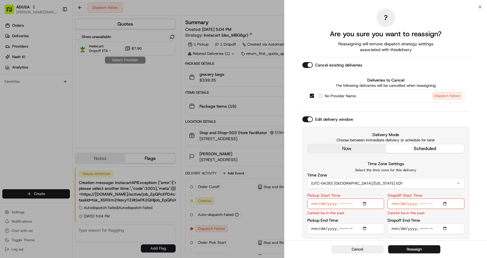
type input "[DATE]T20:00"
click at [340, 205] on input "Pickup Start Time" at bounding box center [345, 203] width 77 height 10
type input "[DATE]T20:00"
click at [347, 228] on input "Pickup End Time" at bounding box center [345, 228] width 77 height 10
type input "[DATE]T20:30"
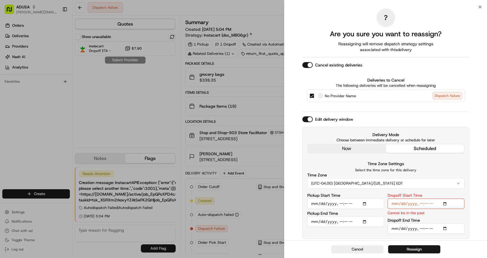
click at [423, 202] on input "Dropoff Start Time" at bounding box center [426, 203] width 77 height 10
type input "[DATE]T20:00"
click at [422, 227] on input "Dropoff End Time" at bounding box center [426, 228] width 77 height 10
type input "[DATE]T21:00"
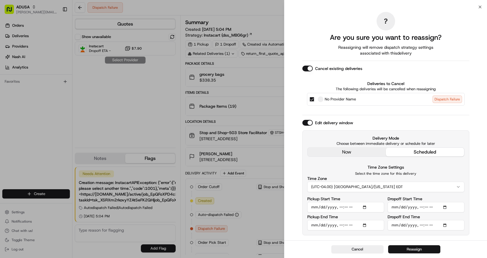
click at [413, 251] on button "Reassign" at bounding box center [414, 249] width 52 height 8
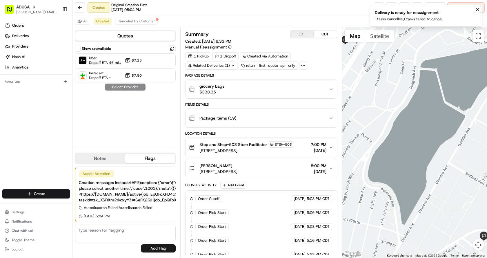
click at [479, 10] on icon "Notifications (F8)" at bounding box center [477, 9] width 5 height 5
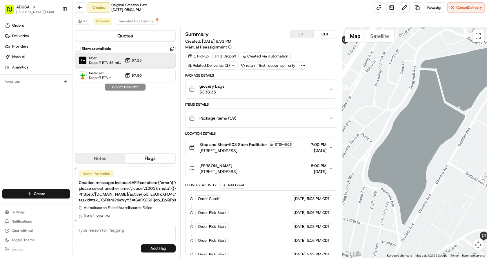
click at [165, 60] on div "Uber Dropoff ETA 46 minutes $7.25" at bounding box center [125, 60] width 101 height 14
click at [126, 85] on button "Assign Provider" at bounding box center [125, 87] width 41 height 7
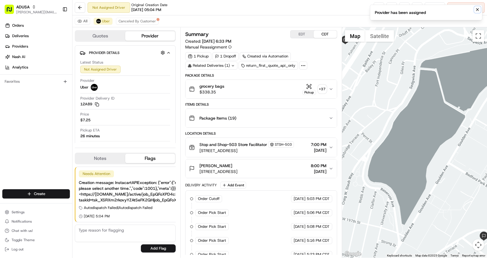
click at [479, 9] on icon "Notifications (F8)" at bounding box center [477, 9] width 5 height 5
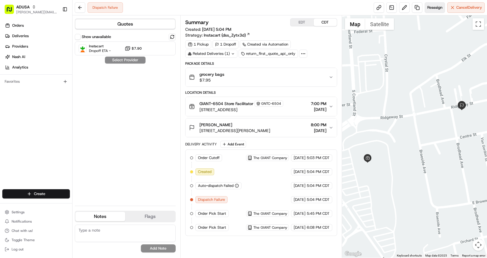
click at [438, 7] on span "Reassign" at bounding box center [435, 7] width 15 height 5
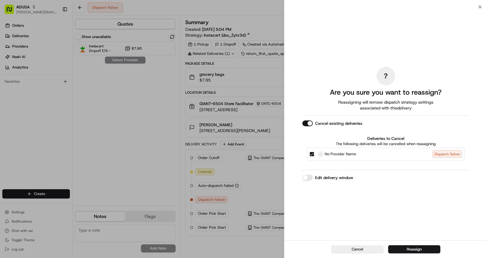
click at [305, 179] on button "Edit delivery window" at bounding box center [308, 178] width 10 height 6
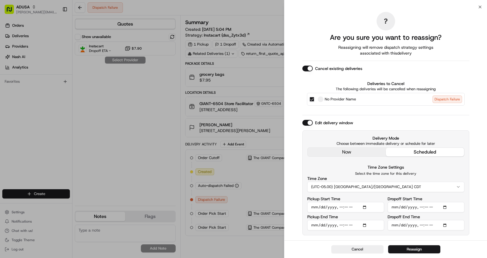
click at [356, 186] on button "(UTC-05.00) [GEOGRAPHIC_DATA]/[GEOGRAPHIC_DATA] CDT" at bounding box center [385, 187] width 157 height 10
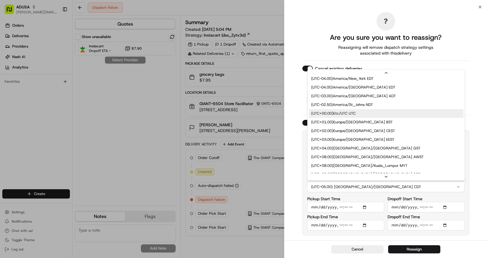
scroll to position [115, 0]
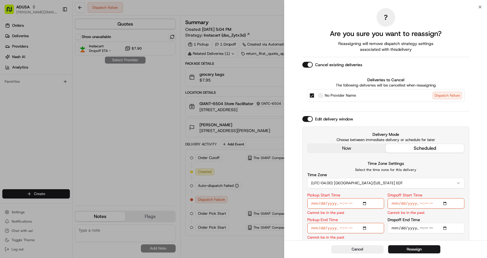
click at [340, 203] on input "Pickup Start Time" at bounding box center [345, 203] width 77 height 10
type input "[DATE]T20:00"
click at [341, 226] on input "Pickup End Time" at bounding box center [345, 228] width 77 height 10
type input "[DATE]T20:30"
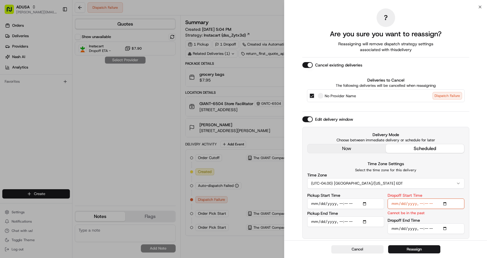
click at [421, 203] on input "Dropoff Start Time" at bounding box center [426, 203] width 77 height 10
type input "[DATE]T20:00"
click at [421, 227] on input "Dropoff End Time" at bounding box center [426, 228] width 77 height 10
type input "[DATE]T21:00"
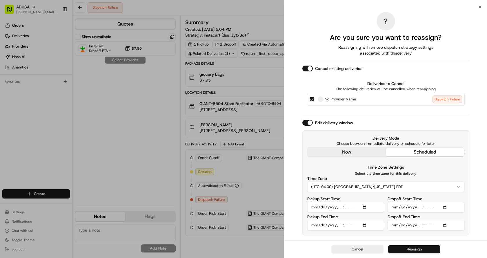
click at [414, 251] on button "Reassign" at bounding box center [414, 249] width 52 height 8
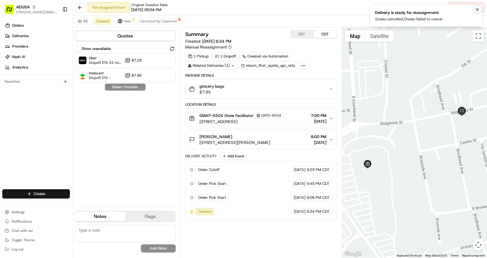
click at [478, 11] on icon "Notifications (F8)" at bounding box center [477, 9] width 5 height 5
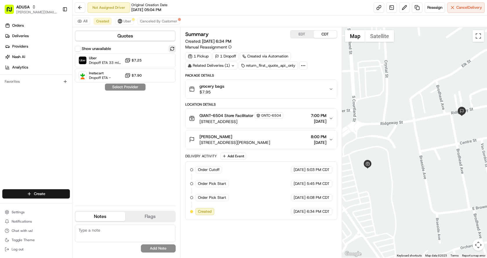
click at [170, 49] on button at bounding box center [172, 48] width 7 height 7
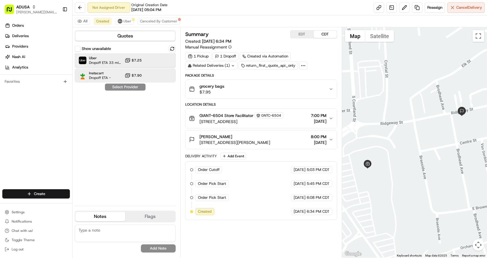
drag, startPoint x: 108, startPoint y: 57, endPoint x: 126, endPoint y: 77, distance: 26.9
click at [109, 57] on span "Uber" at bounding box center [105, 58] width 33 height 5
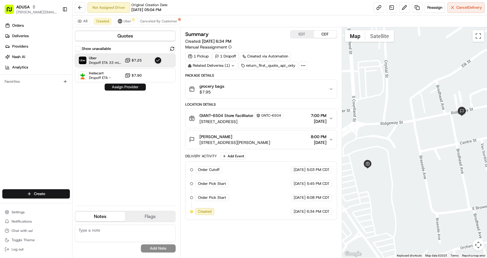
click at [133, 87] on button "Assign Provider" at bounding box center [125, 87] width 41 height 7
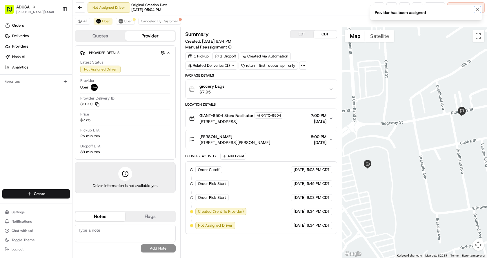
drag, startPoint x: 479, startPoint y: 10, endPoint x: 472, endPoint y: 10, distance: 7.0
click at [479, 10] on icon "Notifications (F8)" at bounding box center [477, 9] width 5 height 5
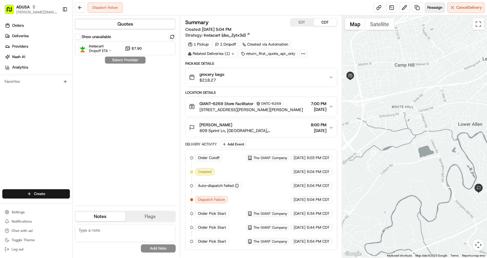
click at [434, 8] on span "Reassign" at bounding box center [435, 7] width 15 height 5
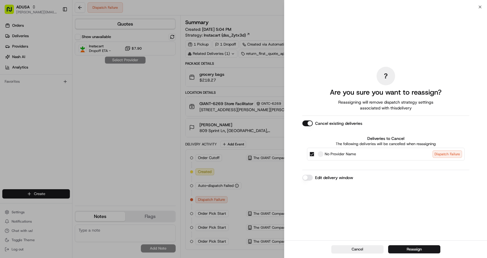
click at [303, 176] on button "Edit delivery window" at bounding box center [308, 178] width 10 height 6
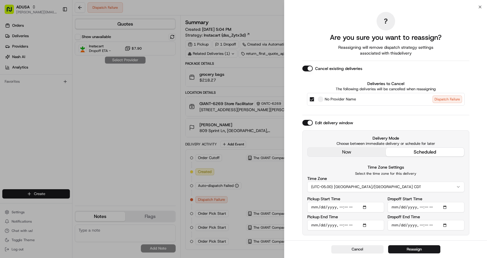
click at [385, 190] on button "(UTC-05.00) [GEOGRAPHIC_DATA]/[GEOGRAPHIC_DATA] CDT" at bounding box center [385, 187] width 157 height 10
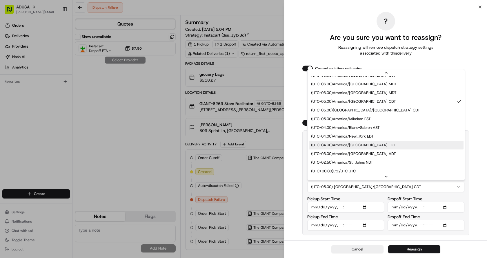
scroll to position [116, 0]
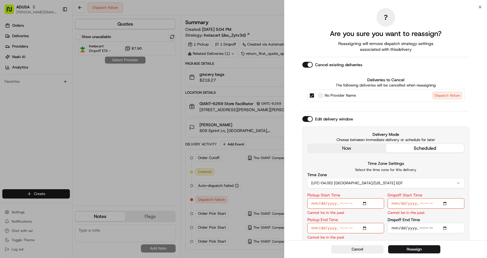
click at [339, 204] on input "Pickup Start Time" at bounding box center [345, 203] width 77 height 10
type input "[DATE]T20:00"
click at [340, 228] on input "Pickup End Time" at bounding box center [345, 228] width 77 height 10
type input "[DATE]T20:30"
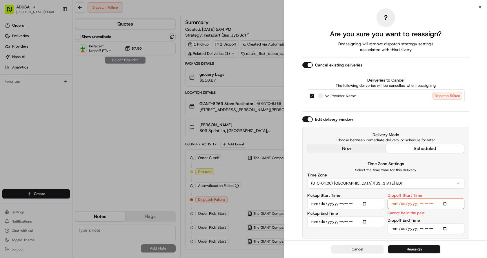
click at [422, 204] on input "Dropoff Start Time" at bounding box center [426, 203] width 77 height 10
type input "[DATE]T20:00"
click at [421, 230] on input "Dropoff End Time" at bounding box center [426, 228] width 77 height 10
type input "[DATE]T21:00"
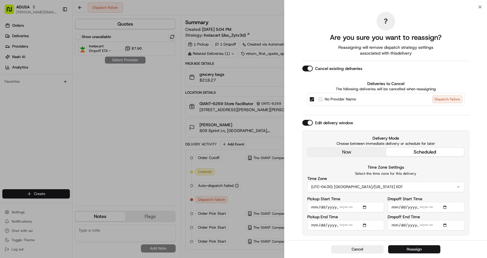
click at [419, 249] on button "Reassign" at bounding box center [414, 249] width 52 height 8
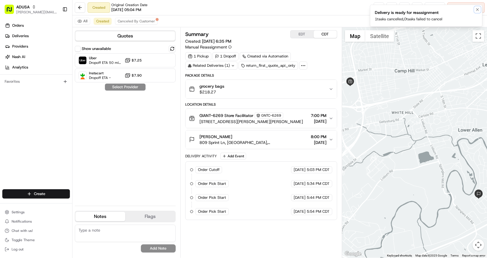
click at [478, 8] on icon "Notifications (F8)" at bounding box center [477, 9] width 5 height 5
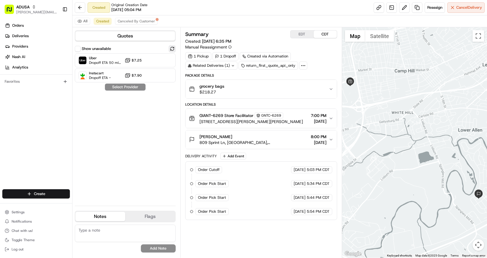
click at [174, 49] on button at bounding box center [172, 48] width 7 height 7
click at [151, 63] on div "Uber Dropoff ETA 50 minutes $7.25" at bounding box center [125, 60] width 101 height 14
click at [133, 84] on button "Assign Provider" at bounding box center [125, 87] width 41 height 7
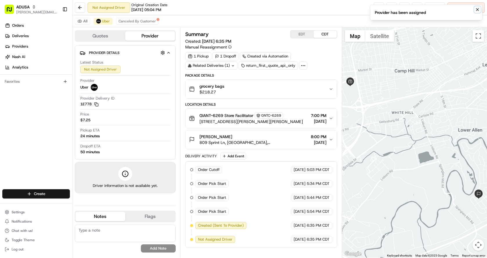
click at [478, 10] on icon "Notifications (F8)" at bounding box center [478, 9] width 2 height 2
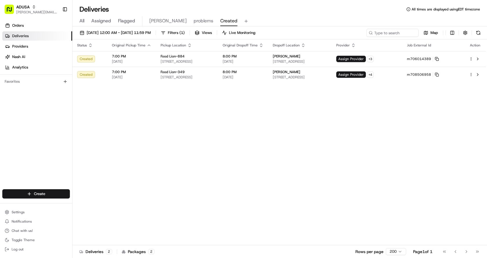
click at [384, 157] on div "Status Original Pickup Time Pickup Location Original Dropoff Time Dropoff Locat…" at bounding box center [280, 142] width 414 height 206
click at [274, 116] on div "Status Original Pickup Time Pickup Location Original Dropoff Time Dropoff Locat…" at bounding box center [280, 142] width 414 height 206
click at [480, 59] on button at bounding box center [478, 58] width 7 height 7
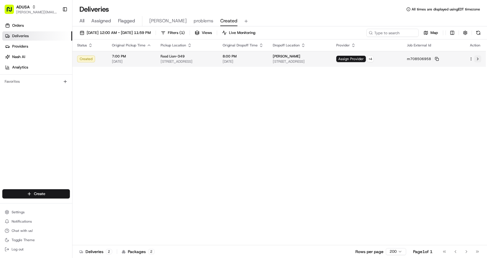
click at [477, 58] on button at bounding box center [478, 58] width 7 height 7
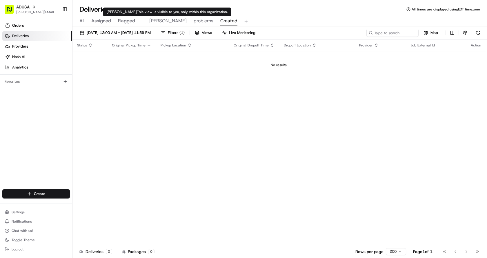
click at [153, 21] on span "[PERSON_NAME]" at bounding box center [167, 20] width 37 height 7
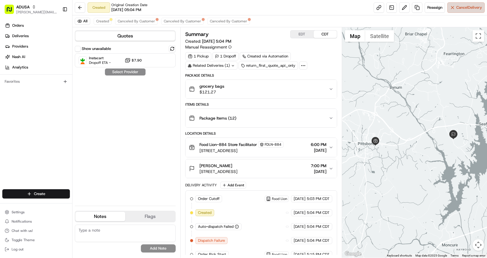
click at [460, 7] on span "Cancel Delivery" at bounding box center [470, 7] width 26 height 5
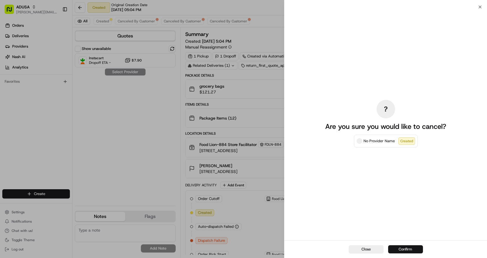
click at [403, 249] on button "Confirm" at bounding box center [405, 249] width 35 height 8
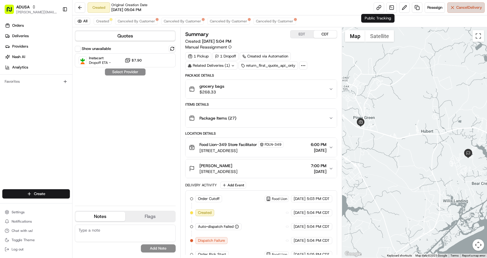
click at [466, 8] on span "Cancel Delivery" at bounding box center [470, 7] width 26 height 5
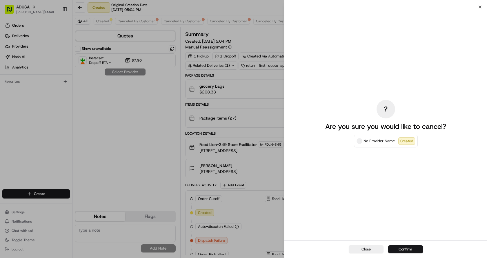
click at [403, 243] on div "Close Confirm" at bounding box center [386, 249] width 203 height 18
click at [401, 248] on button "Confirm" at bounding box center [405, 249] width 35 height 8
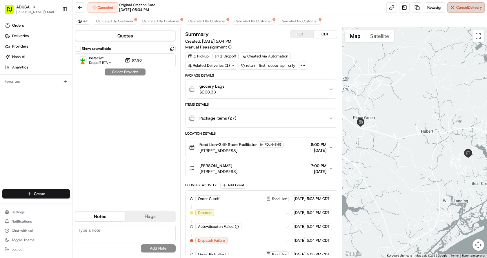
click at [458, 9] on span "Cancel Delivery" at bounding box center [470, 7] width 26 height 5
